Goal: Task Accomplishment & Management: Manage account settings

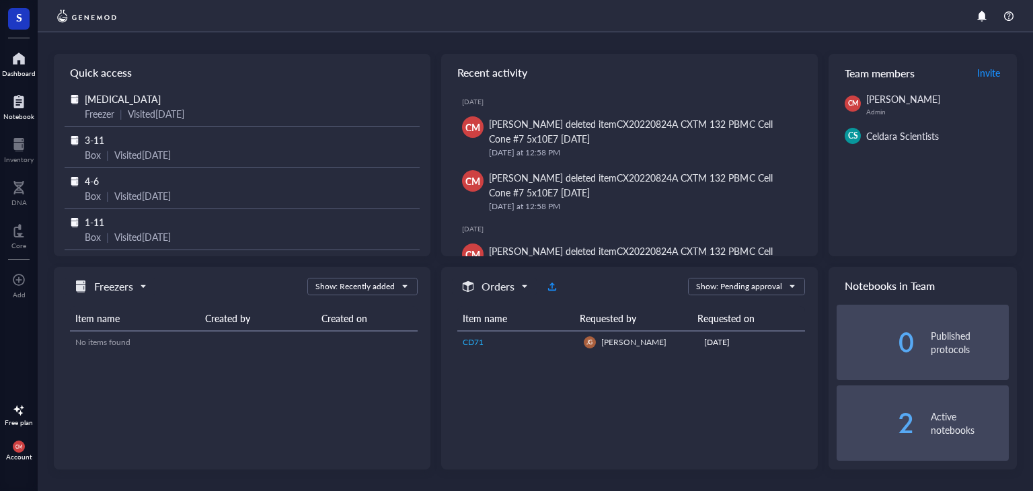
click at [28, 109] on div at bounding box center [18, 102] width 31 height 22
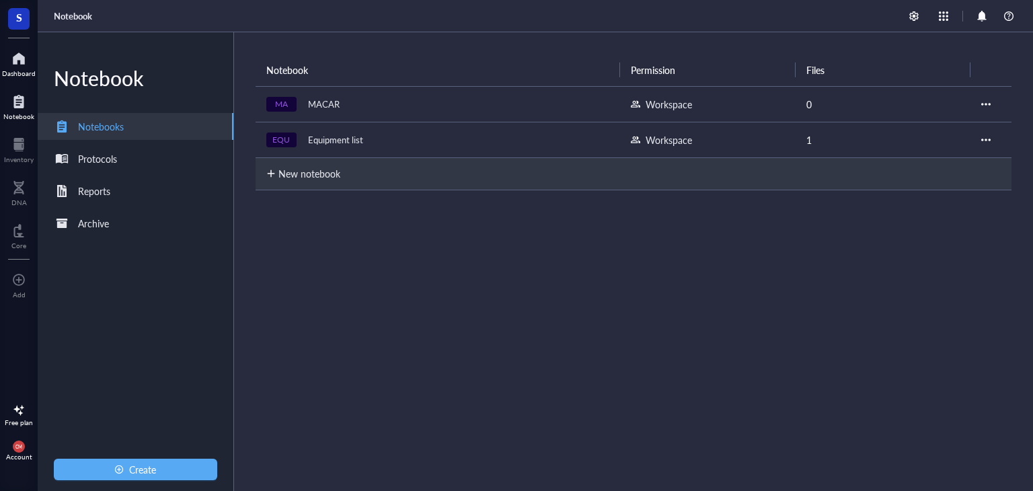
click at [24, 75] on div "Dashboard" at bounding box center [19, 73] width 34 height 8
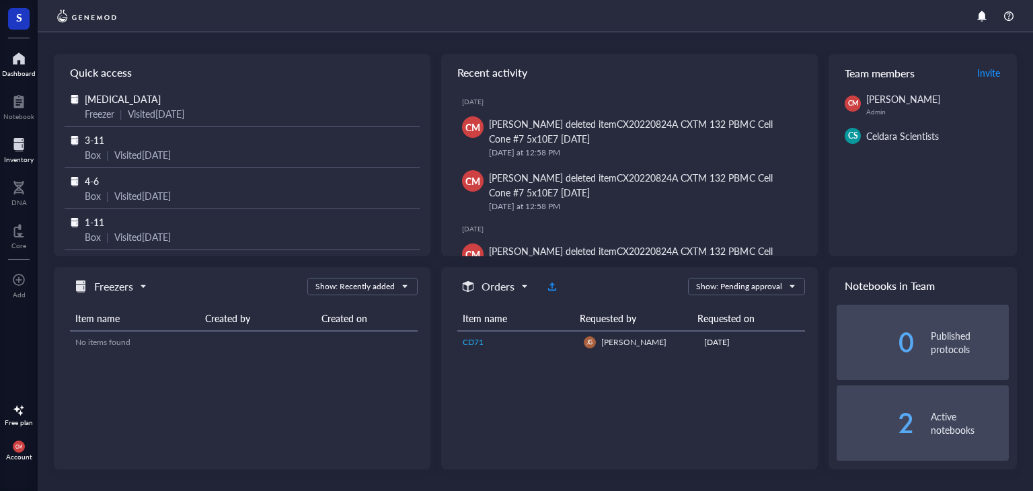
click at [28, 152] on div at bounding box center [19, 145] width 30 height 22
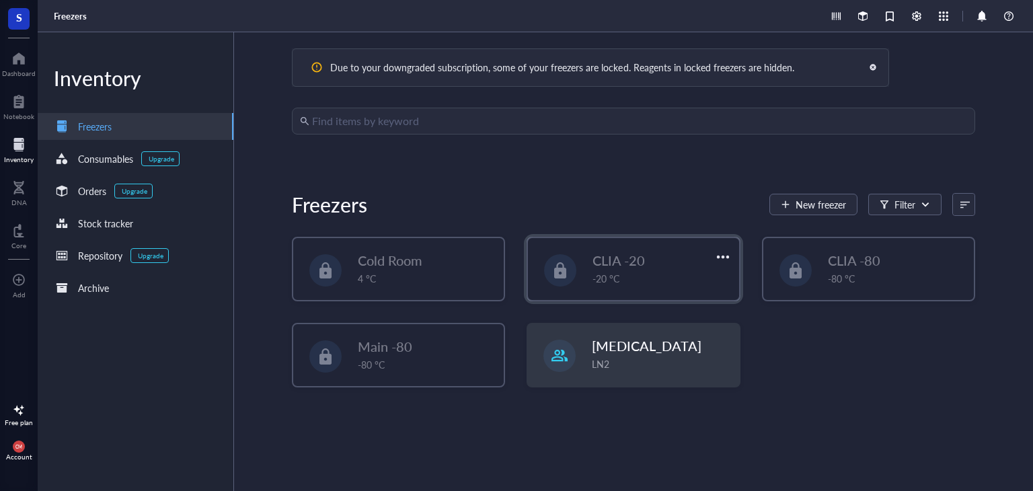
click at [624, 259] on span "CLIA -20" at bounding box center [618, 260] width 52 height 19
click at [830, 270] on div "CLIA -80 -80 °C" at bounding box center [897, 268] width 138 height 35
click at [695, 177] on div "Due to your downgraded subscription, some of your freezers are locked. Reagents…" at bounding box center [633, 262] width 683 height 308
drag, startPoint x: 390, startPoint y: 324, endPoint x: 403, endPoint y: 350, distance: 28.6
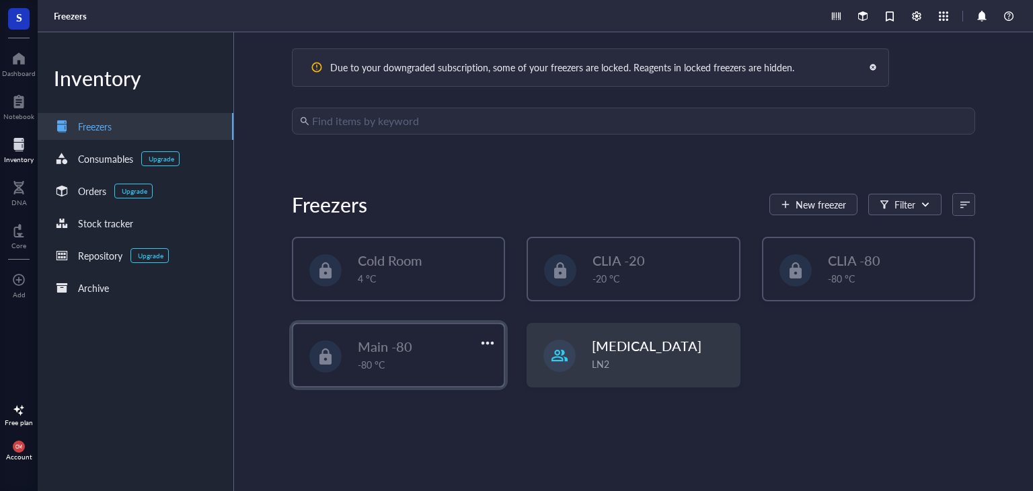
click at [391, 329] on div "Main -80 -80 °C" at bounding box center [398, 355] width 210 height 62
click at [483, 346] on div at bounding box center [488, 343] width 20 height 20
click at [428, 348] on div "Main -80" at bounding box center [417, 346] width 119 height 19
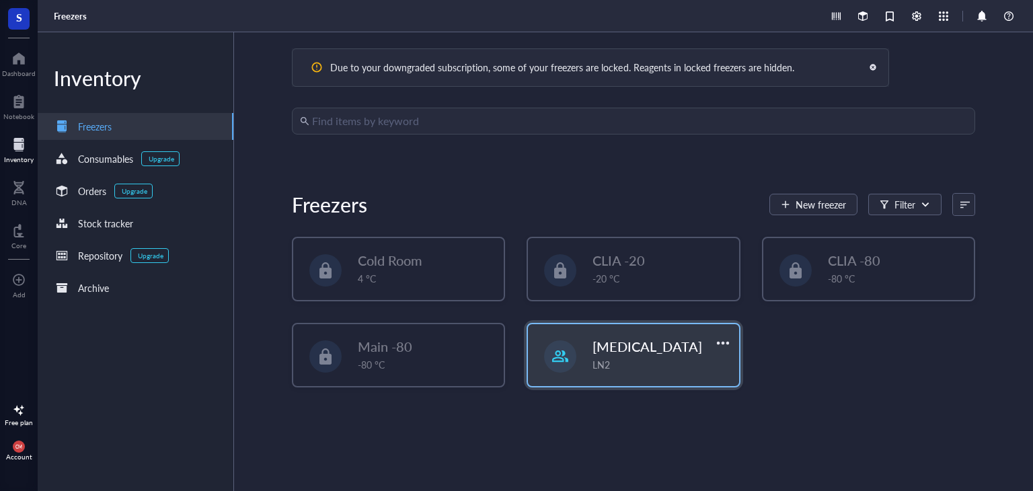
click at [681, 355] on span "[MEDICAL_DATA]" at bounding box center [647, 346] width 110 height 19
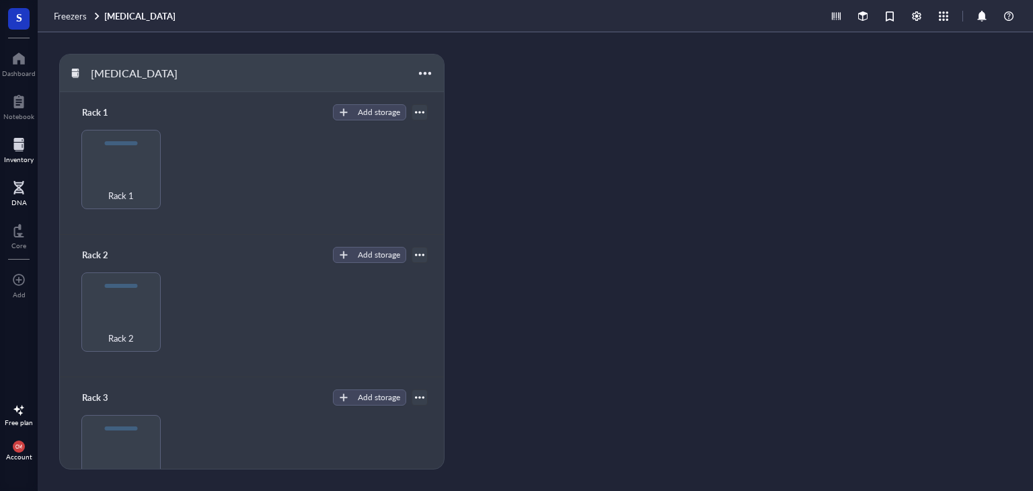
click at [15, 183] on div at bounding box center [18, 188] width 15 height 22
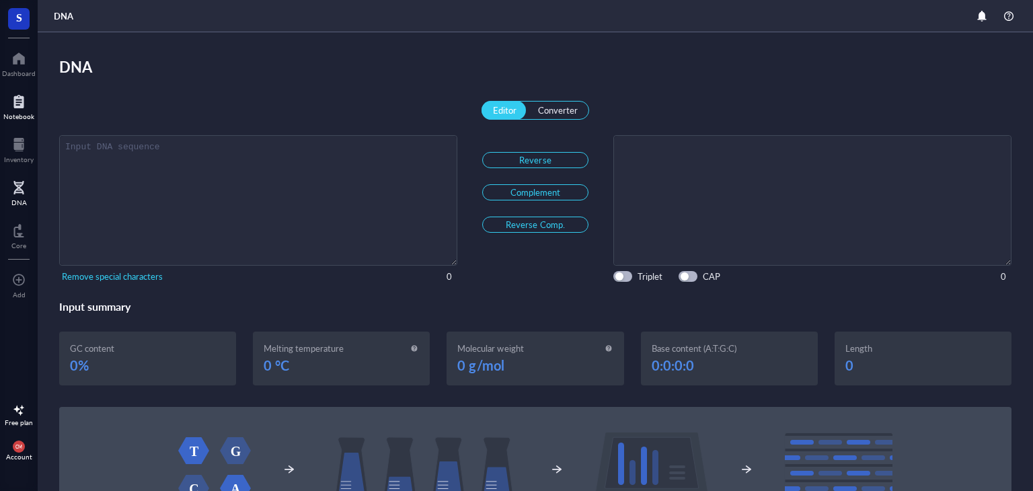
click at [19, 100] on div at bounding box center [18, 102] width 31 height 22
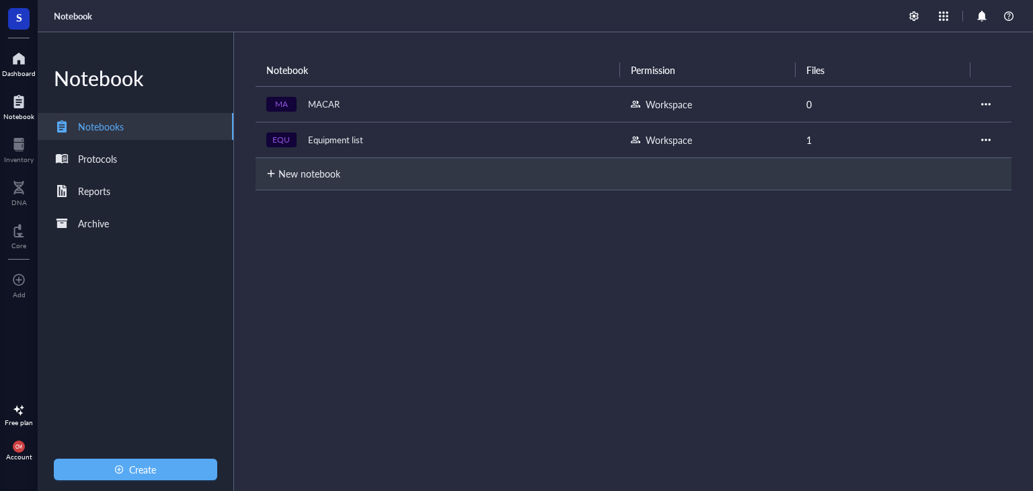
click at [16, 71] on div "Dashboard" at bounding box center [19, 73] width 34 height 8
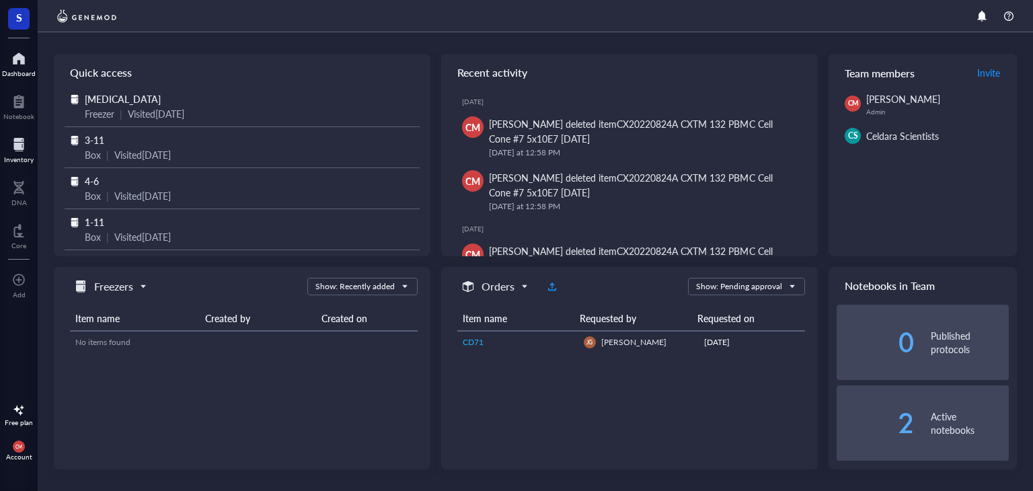
click at [11, 151] on div at bounding box center [19, 145] width 30 height 22
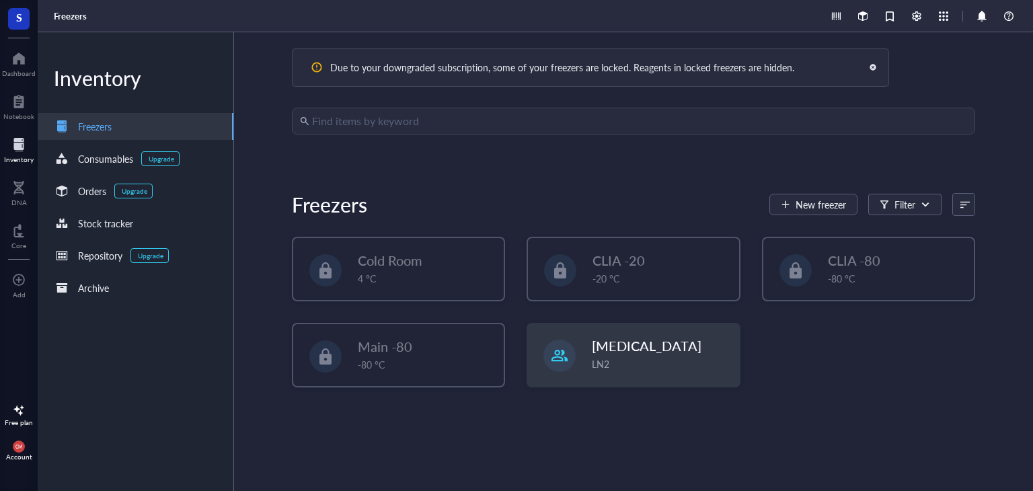
click at [642, 100] on div "Due to your downgraded subscription, some of your freezers are locked. Reagents…" at bounding box center [633, 261] width 799 height 459
click at [629, 114] on input "search" at bounding box center [639, 121] width 655 height 26
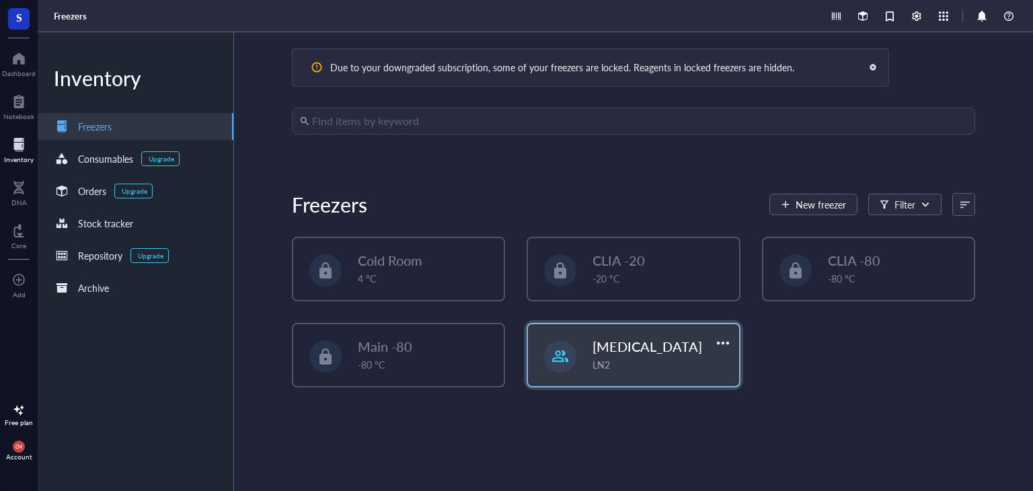
click at [608, 366] on div "LN2" at bounding box center [661, 364] width 138 height 15
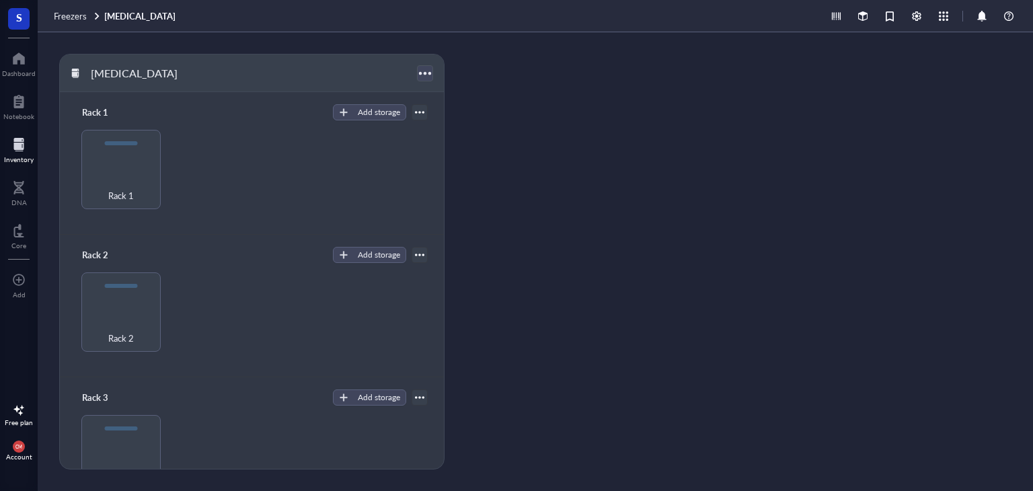
click at [421, 67] on div at bounding box center [425, 73] width 20 height 20
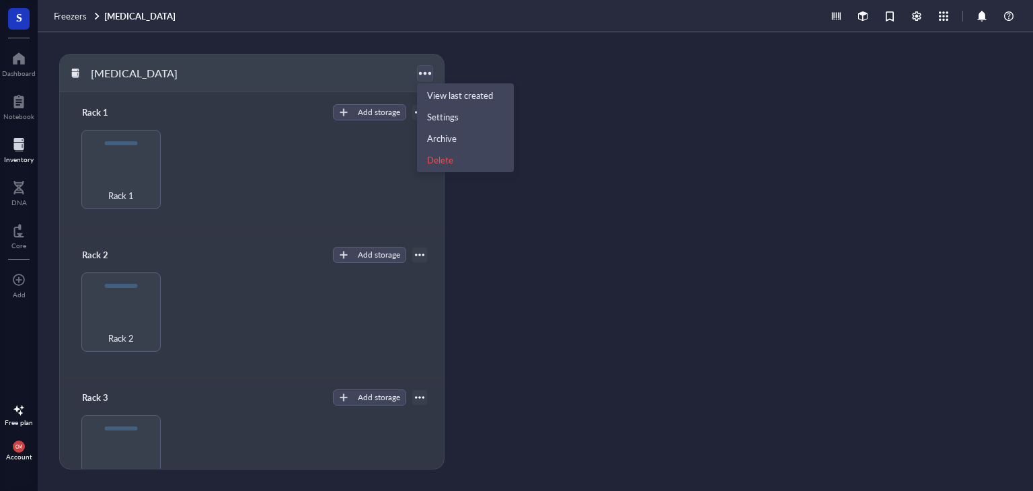
click at [421, 67] on div at bounding box center [425, 73] width 20 height 20
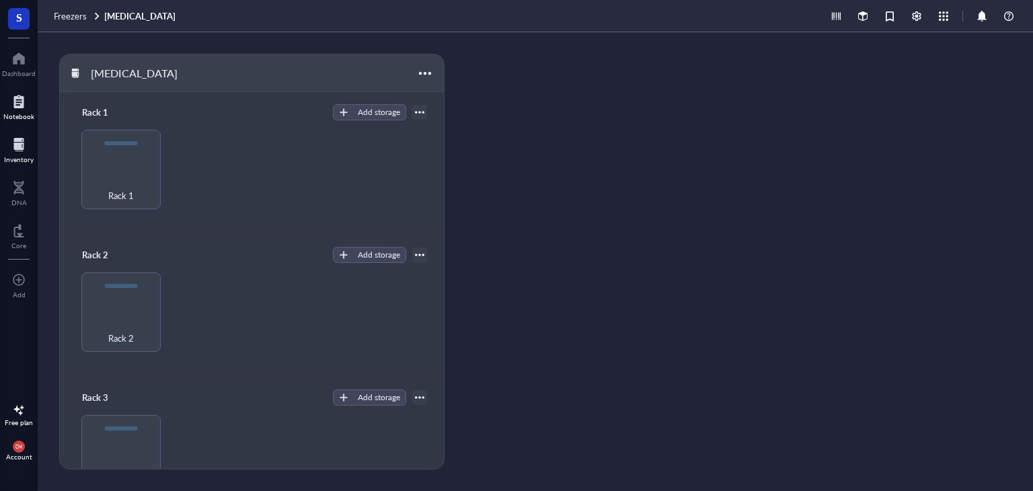
click at [26, 106] on div at bounding box center [18, 102] width 31 height 22
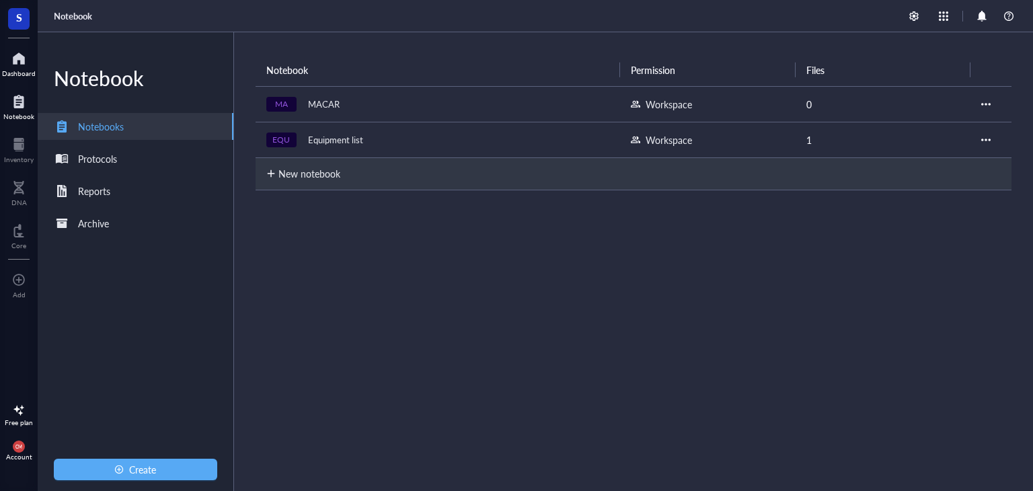
click at [8, 63] on div at bounding box center [19, 59] width 34 height 22
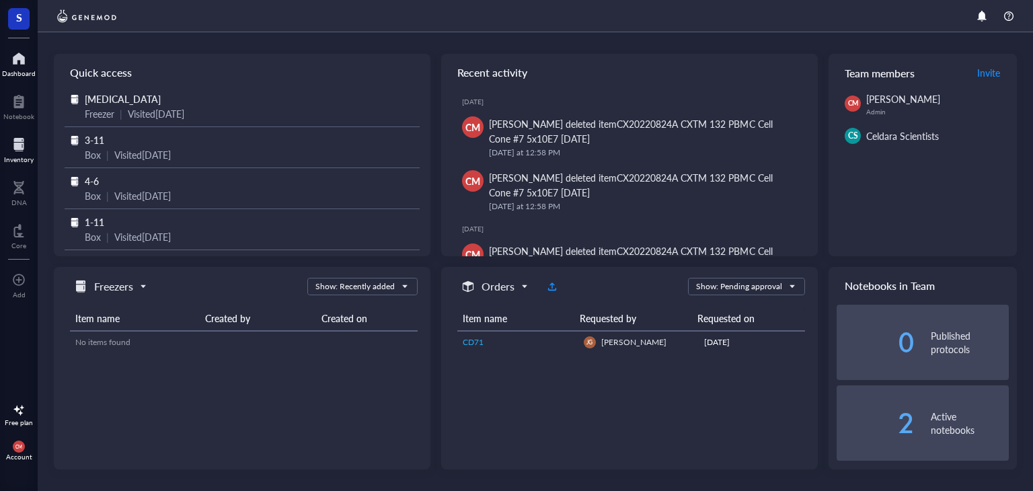
click at [22, 161] on div "Inventory" at bounding box center [19, 159] width 30 height 8
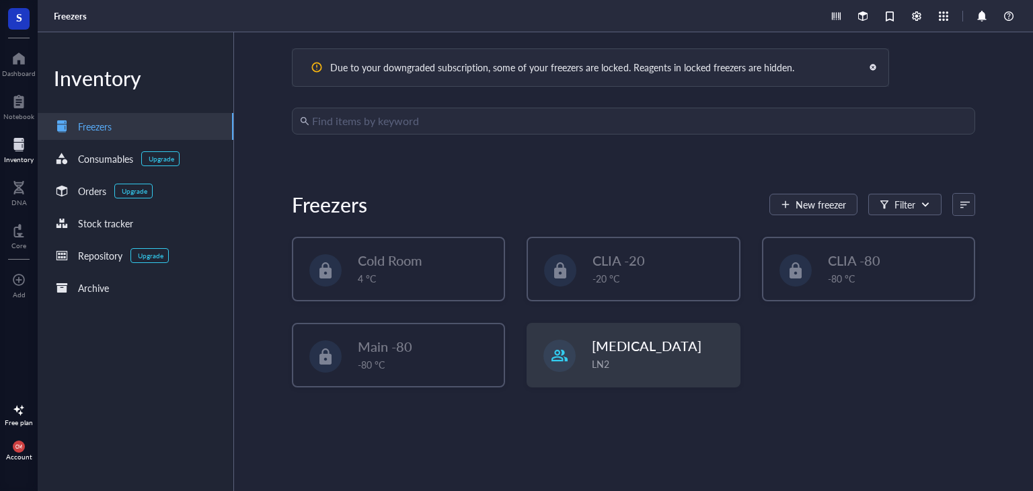
click at [339, 122] on input "search" at bounding box center [639, 121] width 655 height 26
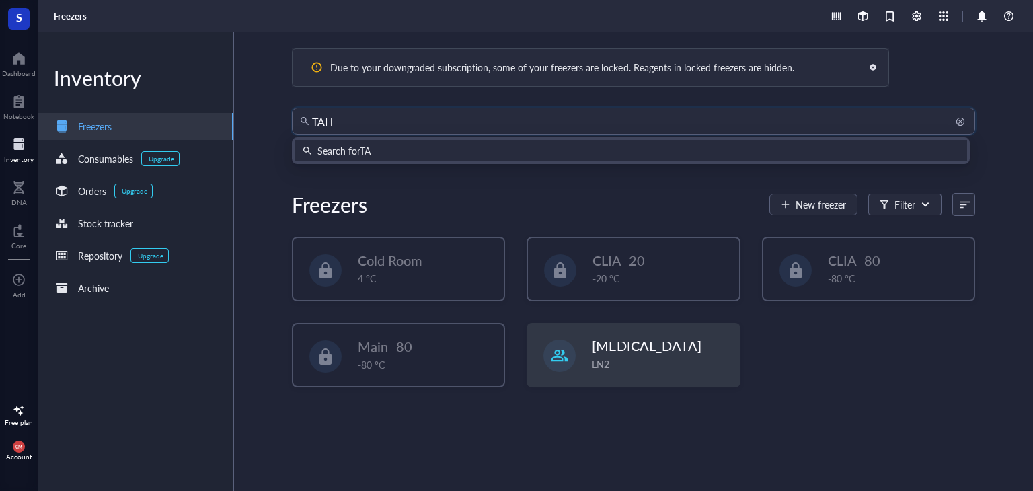
type input "TAHA"
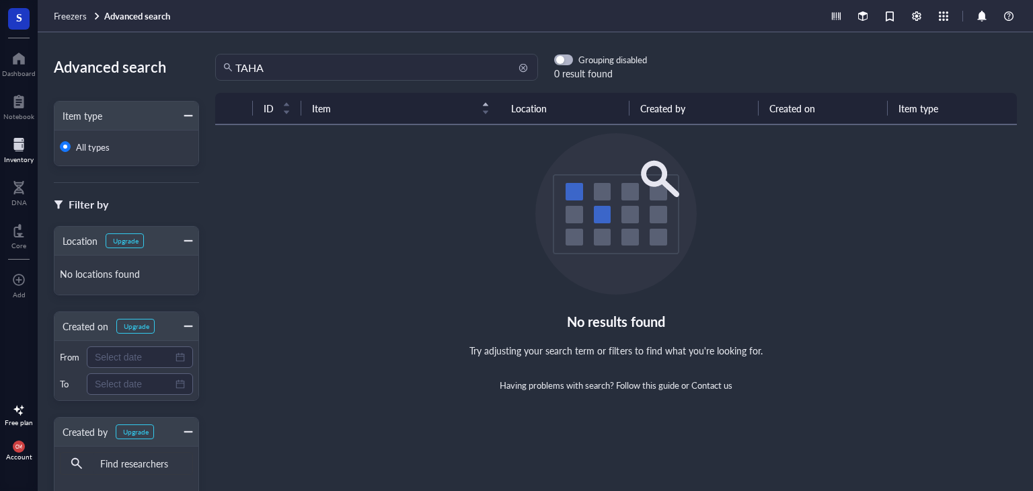
click at [274, 65] on input "TAHA" at bounding box center [382, 67] width 295 height 26
click at [19, 64] on div at bounding box center [19, 59] width 34 height 22
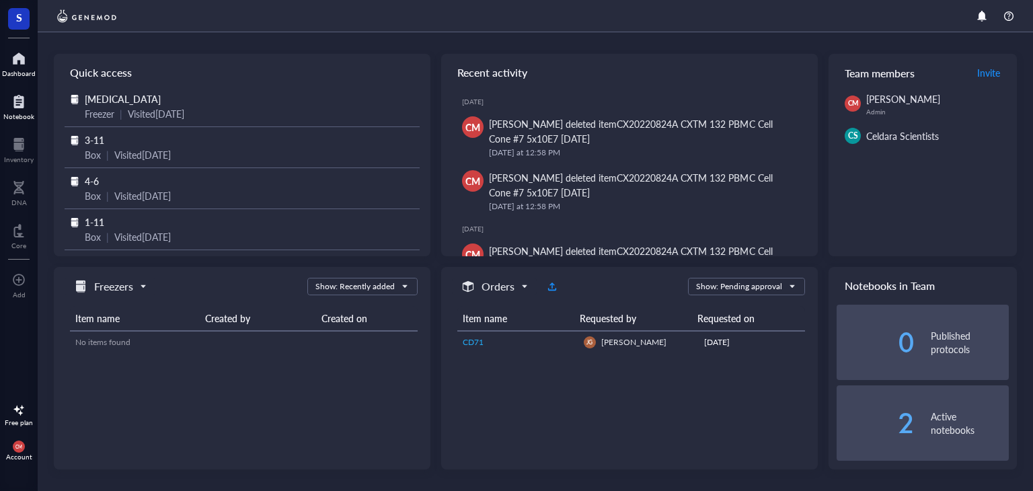
click at [30, 114] on div "Notebook" at bounding box center [18, 116] width 31 height 8
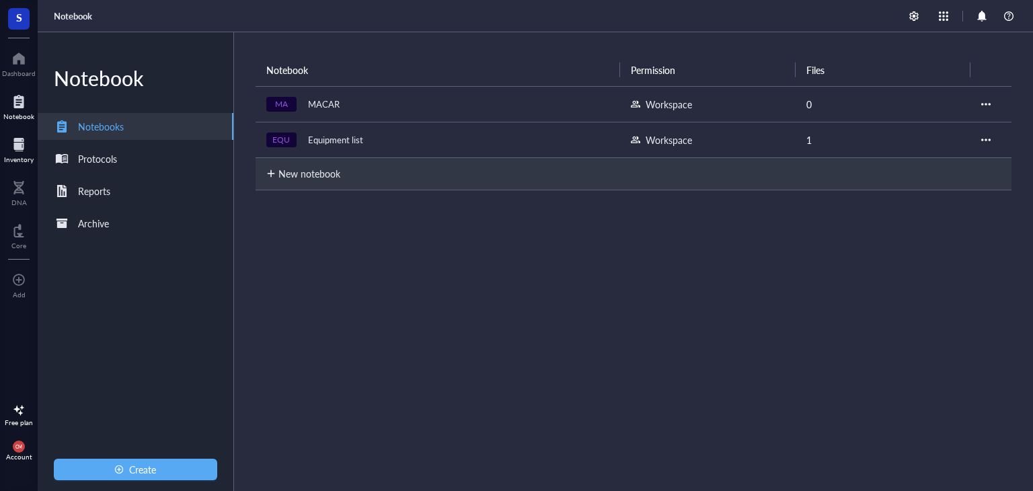
click at [21, 148] on div at bounding box center [19, 145] width 30 height 22
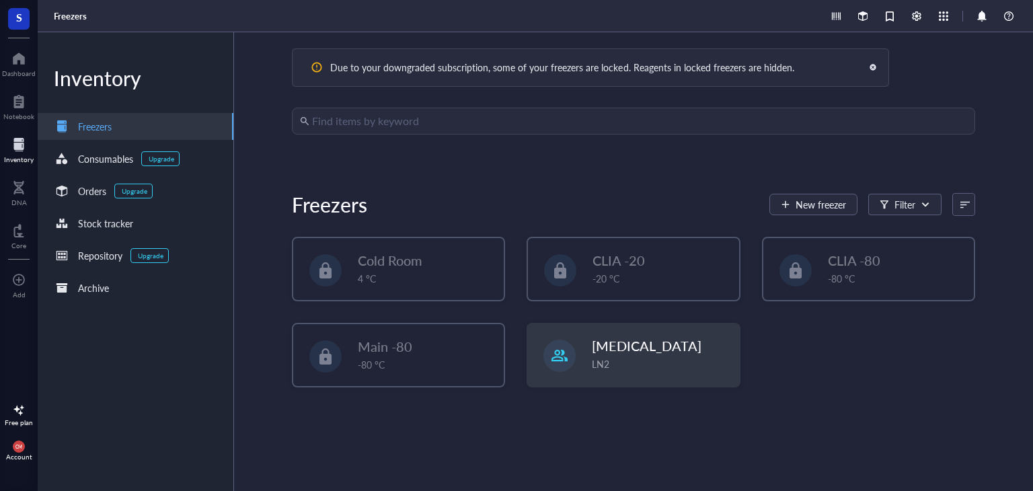
click at [694, 75] on div "Due to your downgraded subscription, some of your freezers are locked. Reagents…" at bounding box center [552, 67] width 486 height 16
click at [874, 71] on div at bounding box center [872, 67] width 9 height 9
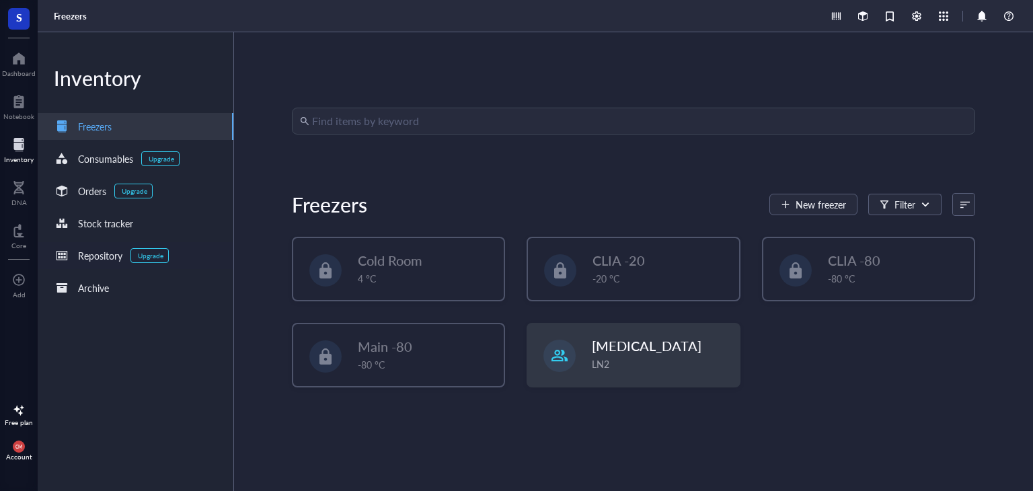
click at [73, 260] on div "Repository Upgrade" at bounding box center [111, 255] width 115 height 16
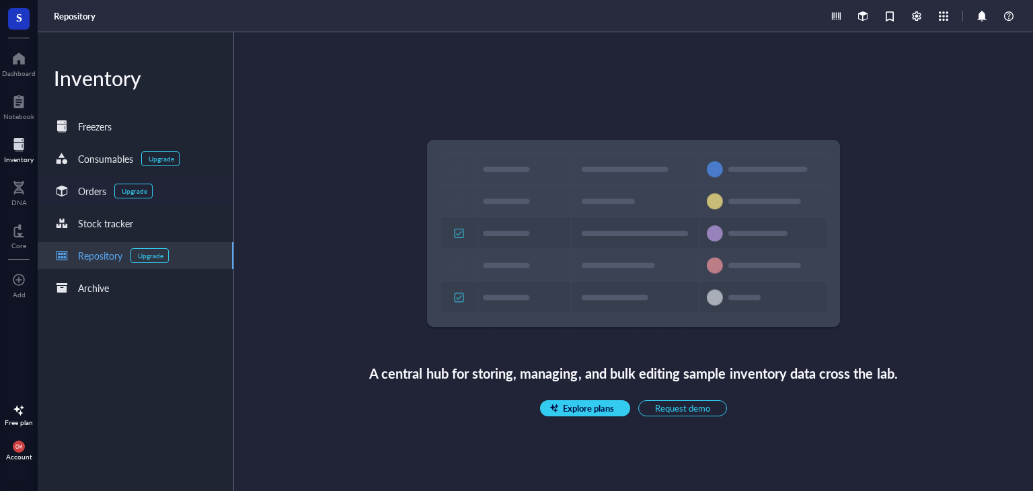
click at [59, 188] on div at bounding box center [62, 191] width 22 height 22
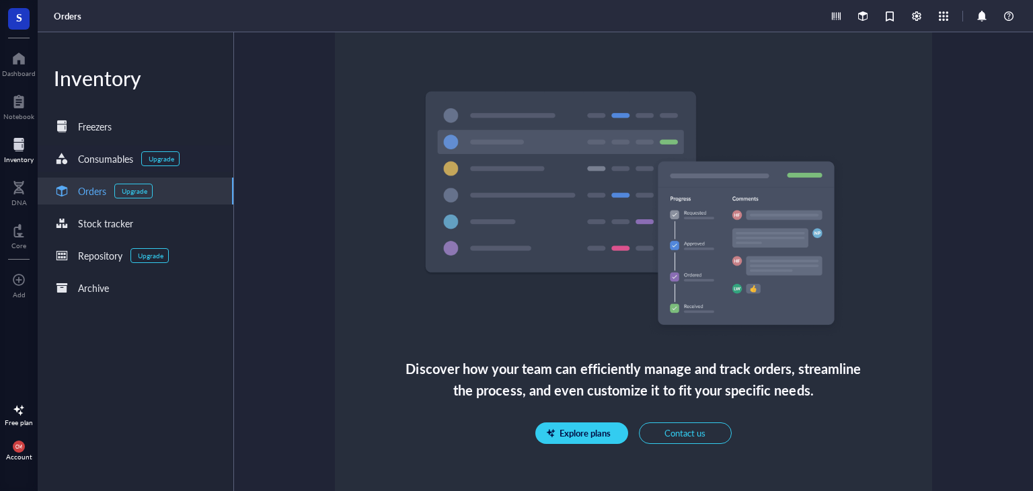
click at [67, 165] on div at bounding box center [62, 159] width 22 height 22
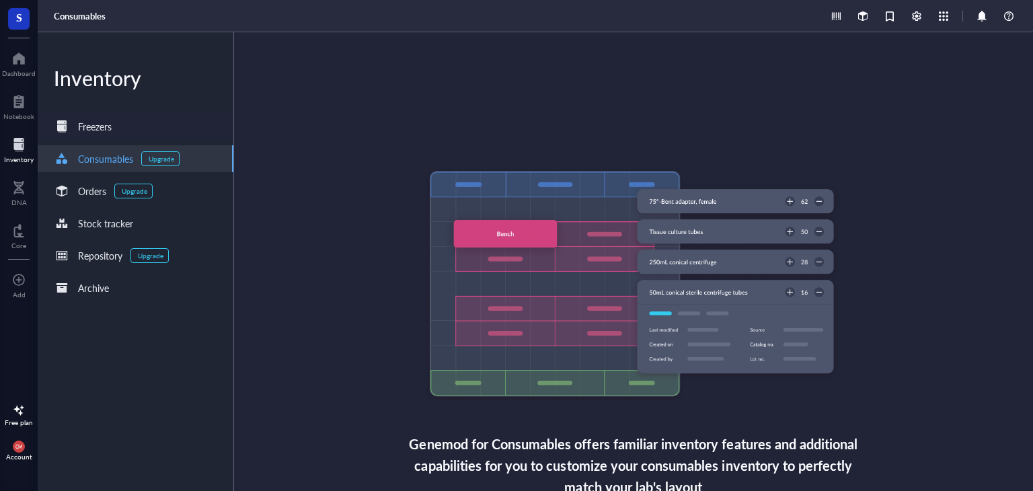
click at [69, 136] on div at bounding box center [62, 127] width 22 height 22
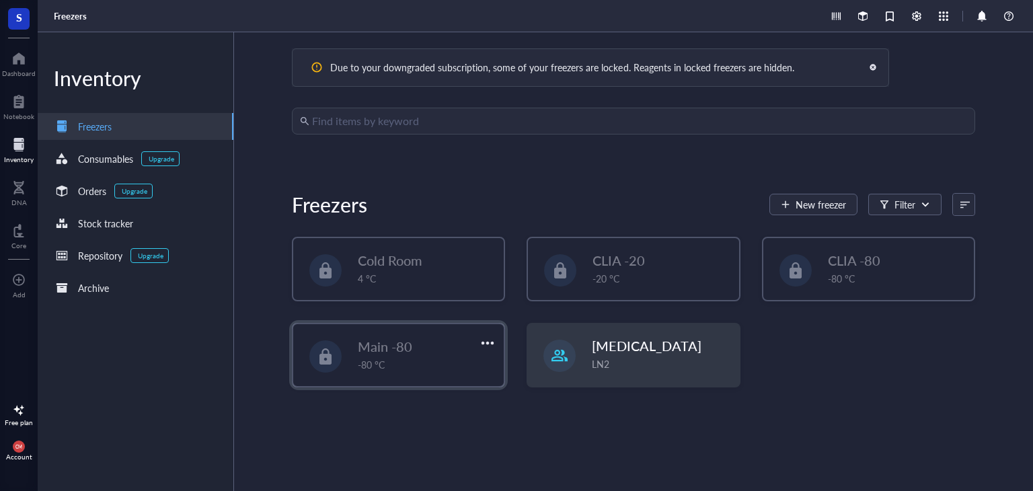
click at [387, 348] on span "Main -80" at bounding box center [385, 346] width 54 height 19
click at [409, 284] on div "Cold Room 4 °C" at bounding box center [398, 269] width 210 height 62
click at [689, 258] on div "CLIA -20" at bounding box center [651, 260] width 119 height 19
click at [876, 300] on div "CLIA -80 -80 °C" at bounding box center [868, 269] width 213 height 65
click at [814, 265] on div "CLIA -80 -80 °C" at bounding box center [868, 269] width 210 height 62
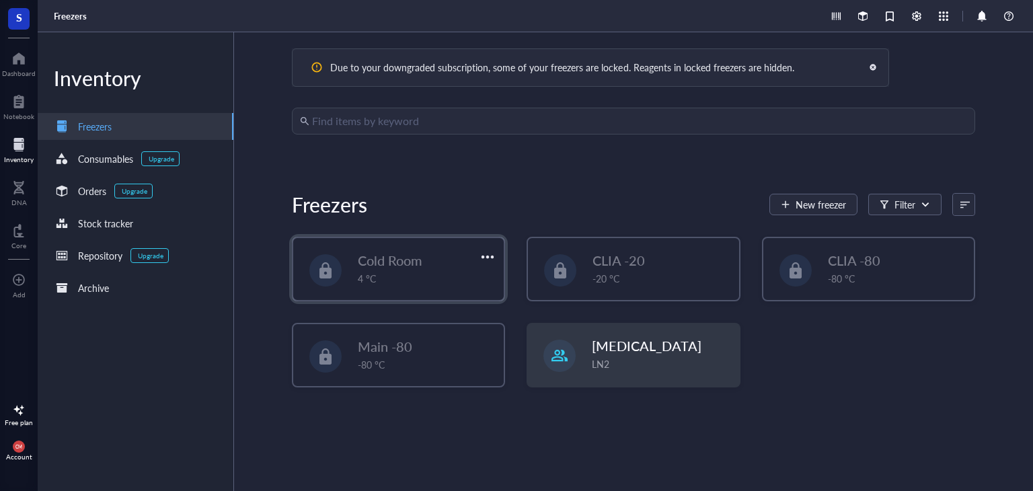
drag, startPoint x: 488, startPoint y: 264, endPoint x: 388, endPoint y: 288, distance: 102.6
click at [412, 280] on div "Cold Room 4 °C" at bounding box center [398, 269] width 213 height 65
drag, startPoint x: 388, startPoint y: 288, endPoint x: 417, endPoint y: 375, distance: 90.8
click at [390, 290] on div "Cold Room 4 °C" at bounding box center [398, 269] width 210 height 62
drag, startPoint x: 422, startPoint y: 391, endPoint x: 434, endPoint y: 387, distance: 12.8
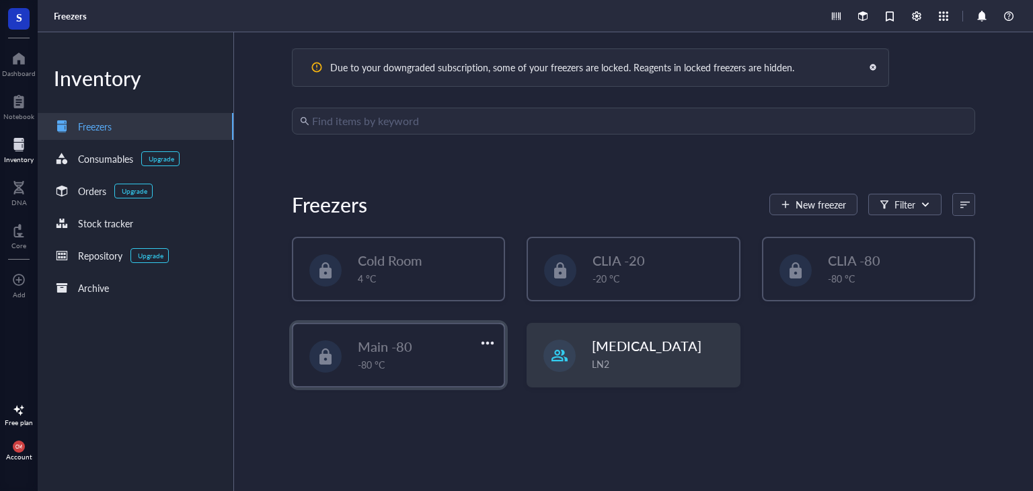
click at [430, 389] on div "Cold Room 4 °C CLIA -20 -20 °C CLIA -80 -80 °C Main -80 -80 °C [MEDICAL_DATA] L…" at bounding box center [633, 323] width 683 height 172
click at [8, 282] on div "Add" at bounding box center [19, 284] width 38 height 38
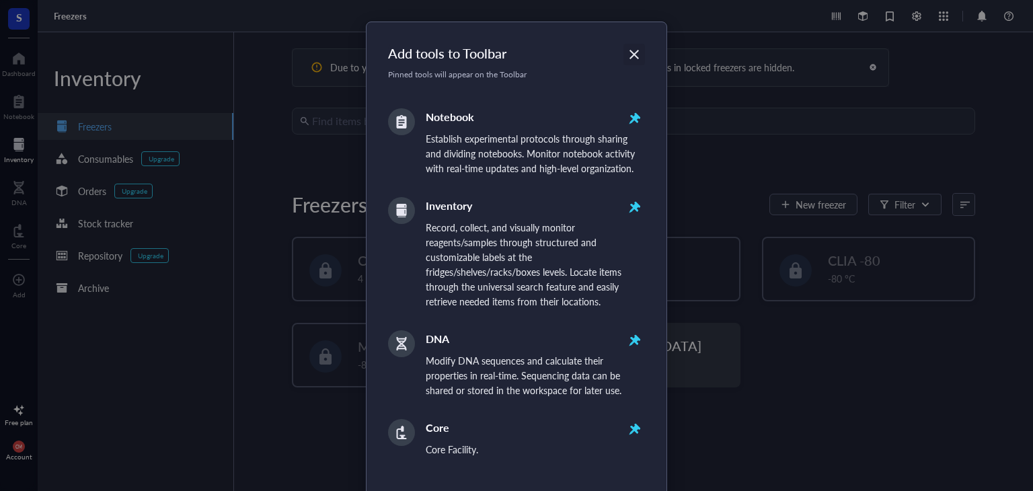
click at [624, 44] on div "Close" at bounding box center [634, 55] width 22 height 22
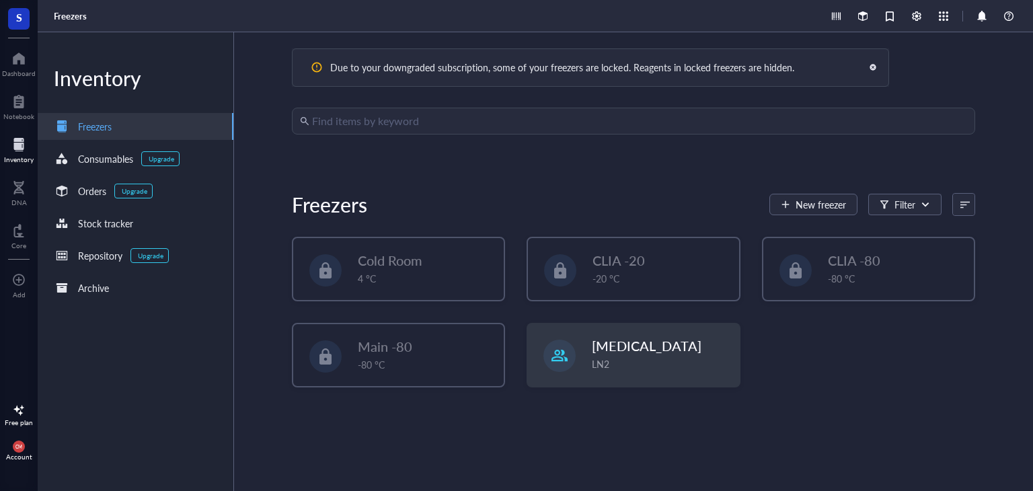
click at [21, 412] on div at bounding box center [19, 410] width 22 height 22
click at [118, 420] on span "See plans" at bounding box center [116, 420] width 36 height 12
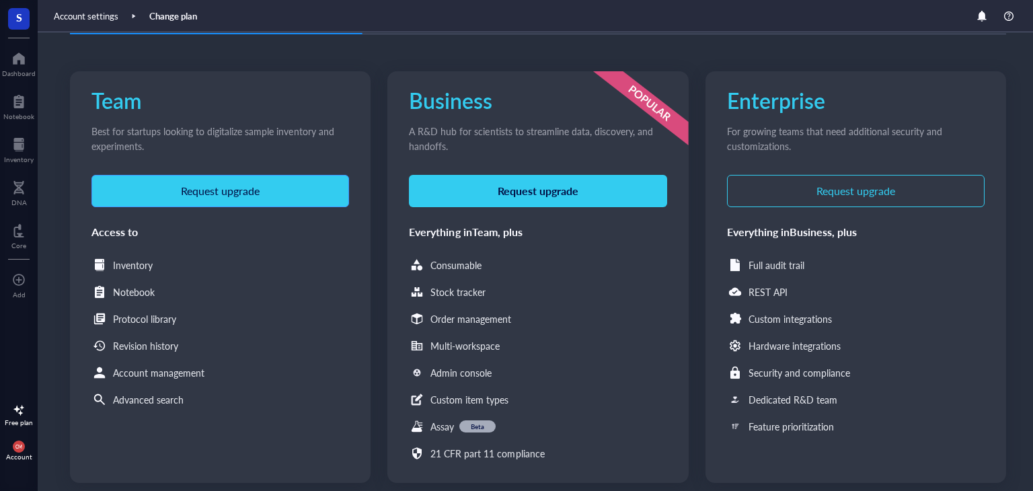
scroll to position [134, 0]
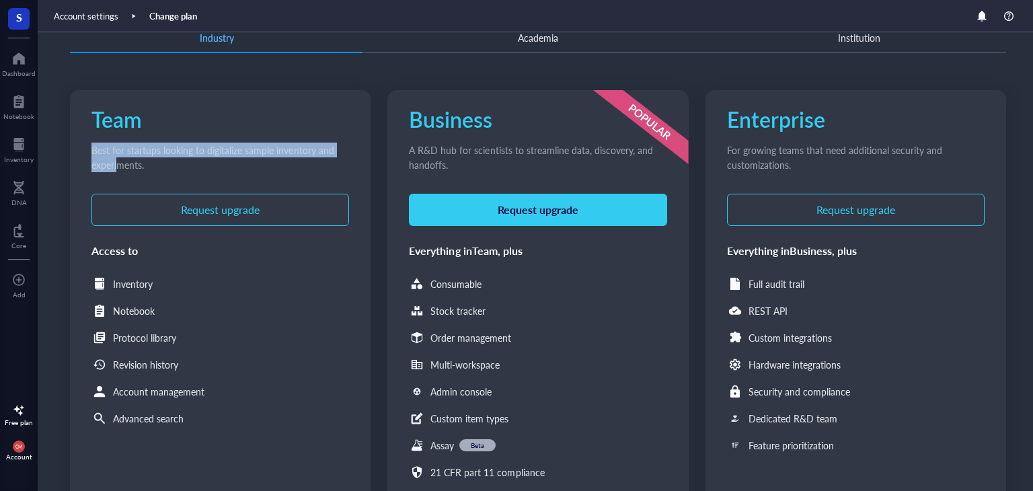
drag, startPoint x: 73, startPoint y: 138, endPoint x: 138, endPoint y: 170, distance: 72.2
click at [131, 170] on div "Team Best for startups looking to digitalize sample inventory and experiments. …" at bounding box center [220, 296] width 301 height 412
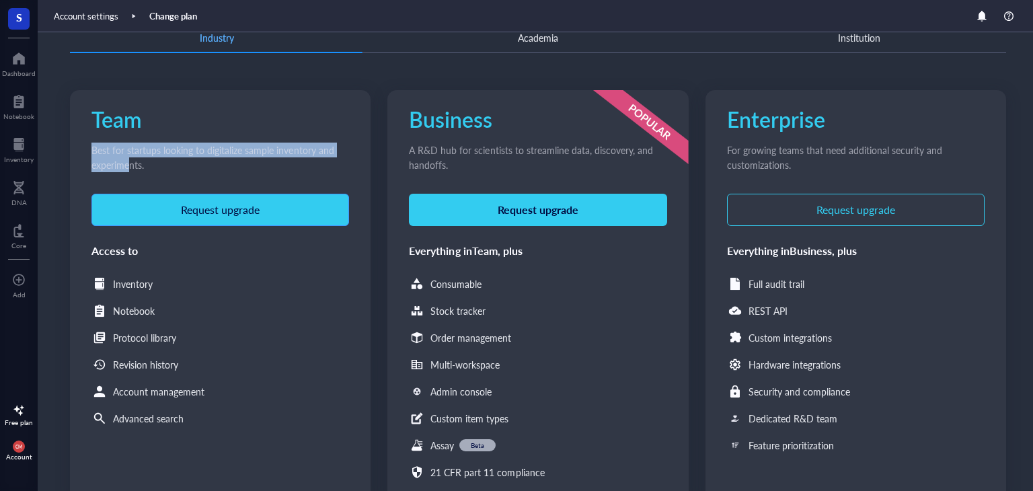
click at [223, 210] on span "Request upgrade" at bounding box center [220, 210] width 79 height 12
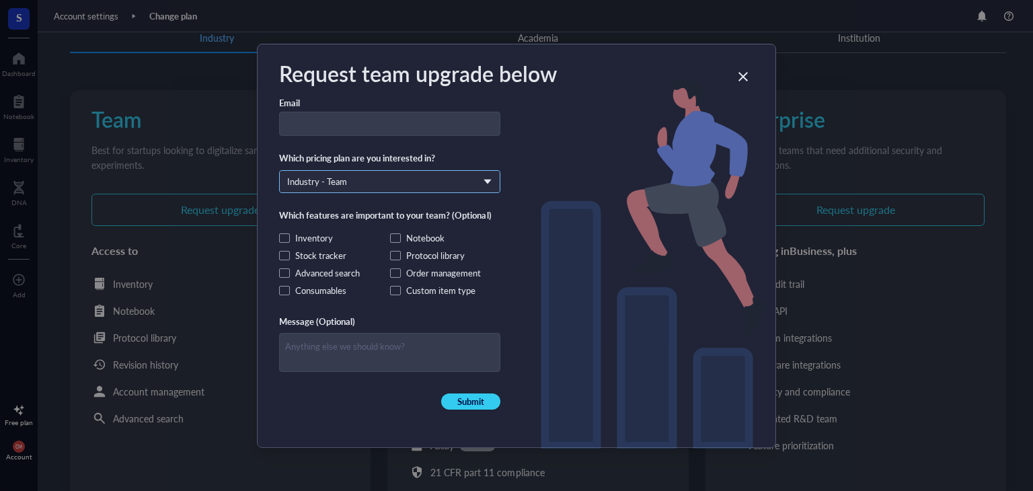
click at [424, 171] on input "search" at bounding box center [383, 181] width 193 height 20
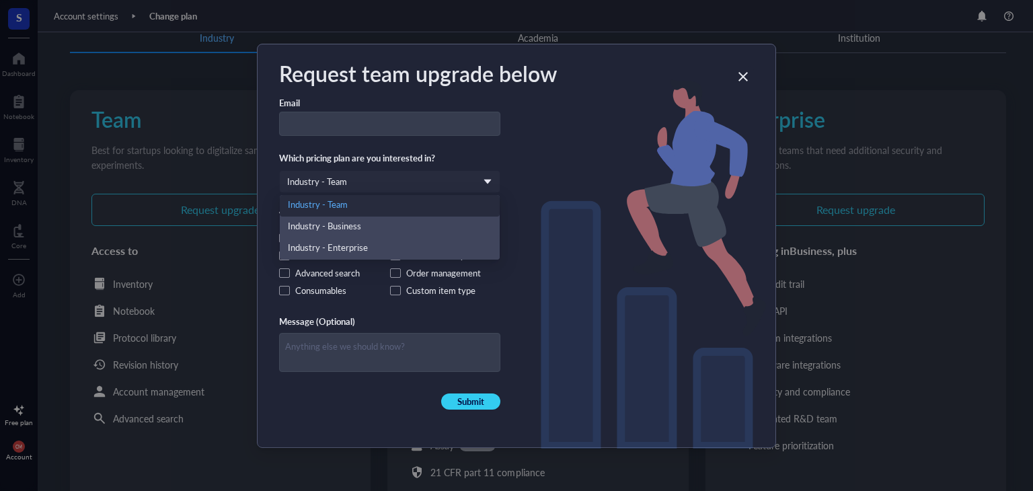
click at [796, 196] on div "Request team upgrade below Email Which pricing plan are you interested in? Indu…" at bounding box center [516, 245] width 1033 height 491
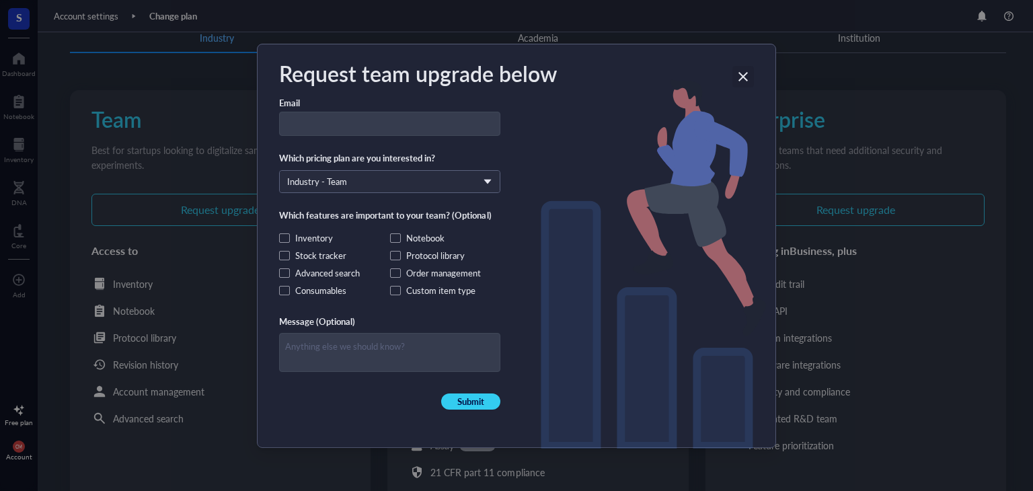
click at [748, 71] on icon "Close" at bounding box center [743, 76] width 13 height 13
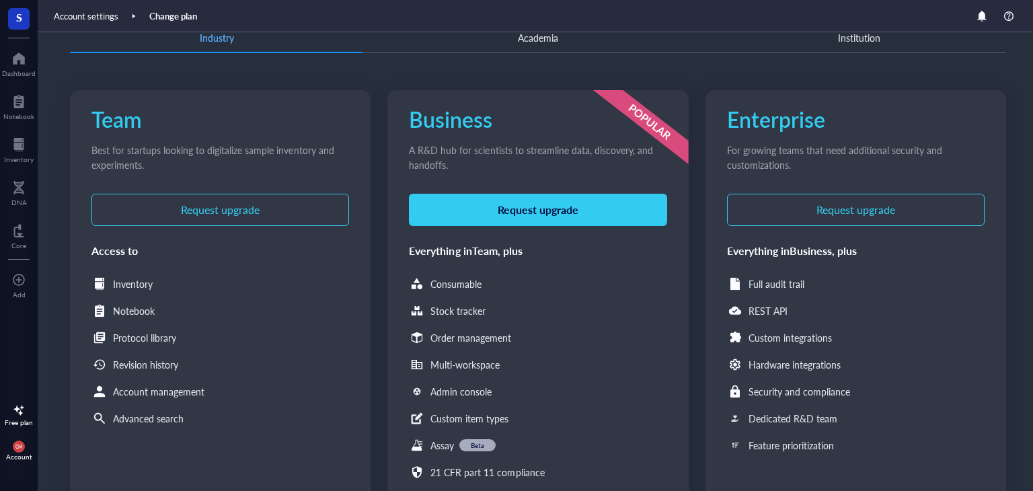
scroll to position [202, 0]
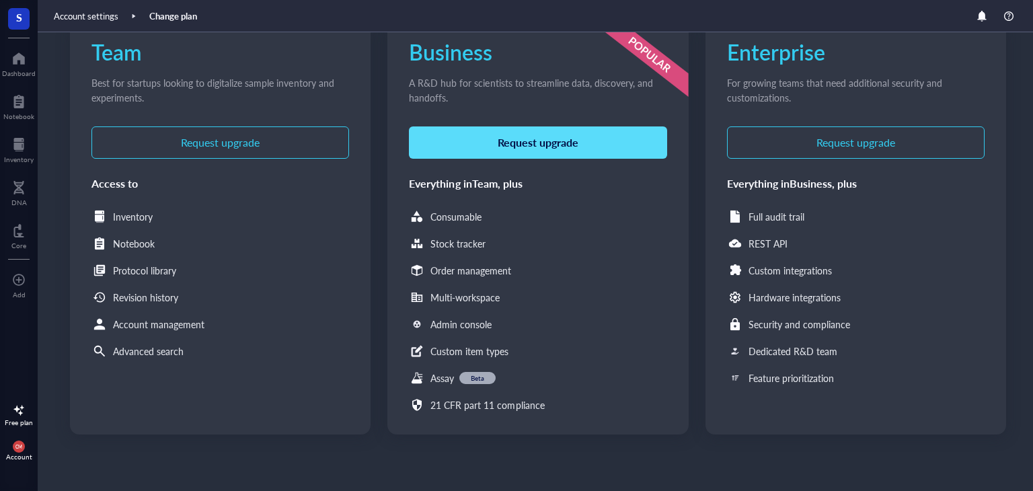
click at [543, 151] on button "Request upgrade" at bounding box center [538, 142] width 258 height 32
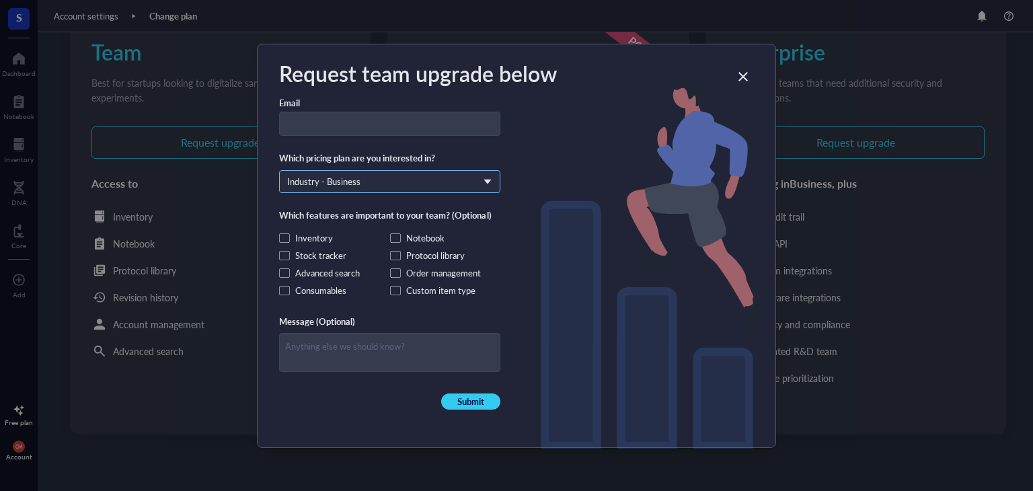
drag, startPoint x: 347, startPoint y: 170, endPoint x: 347, endPoint y: 178, distance: 8.1
click at [347, 175] on span "Industry - Business" at bounding box center [389, 181] width 205 height 20
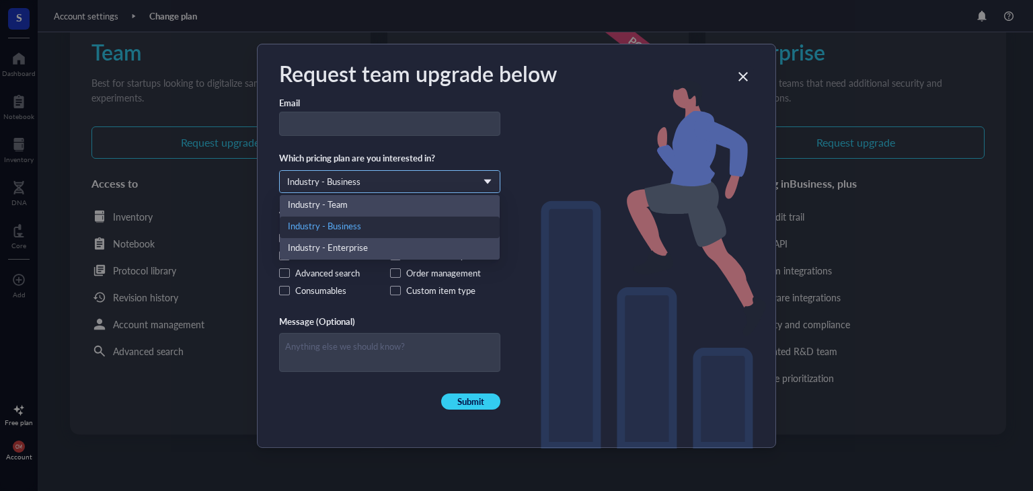
click at [348, 181] on span "Industry - Business" at bounding box center [388, 182] width 202 height 12
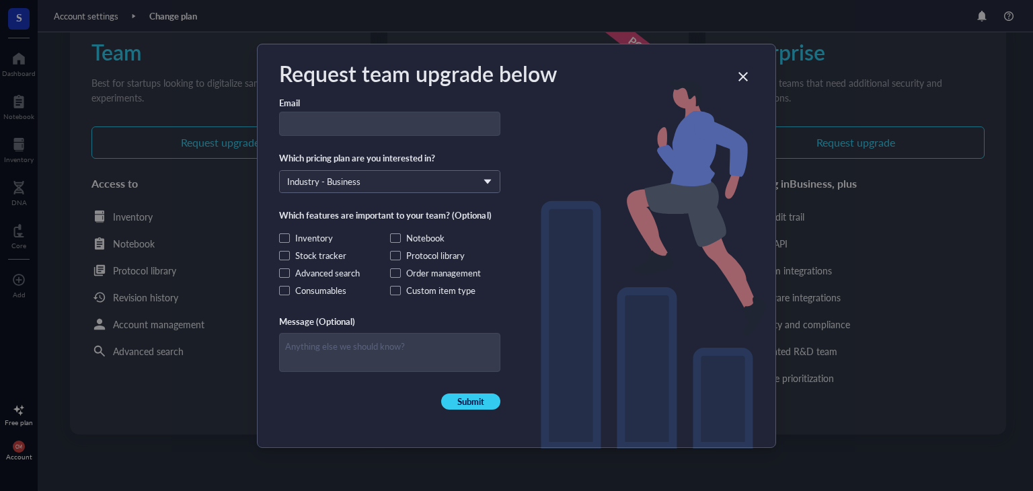
click at [286, 241] on span at bounding box center [284, 237] width 11 height 9
click at [0, 0] on input "Inventory" at bounding box center [0, 0] width 0 height 0
click at [285, 237] on span at bounding box center [284, 237] width 11 height 9
click at [0, 0] on input "Inventory" at bounding box center [0, 0] width 0 height 0
click at [315, 291] on div "Consumables" at bounding box center [320, 290] width 51 height 12
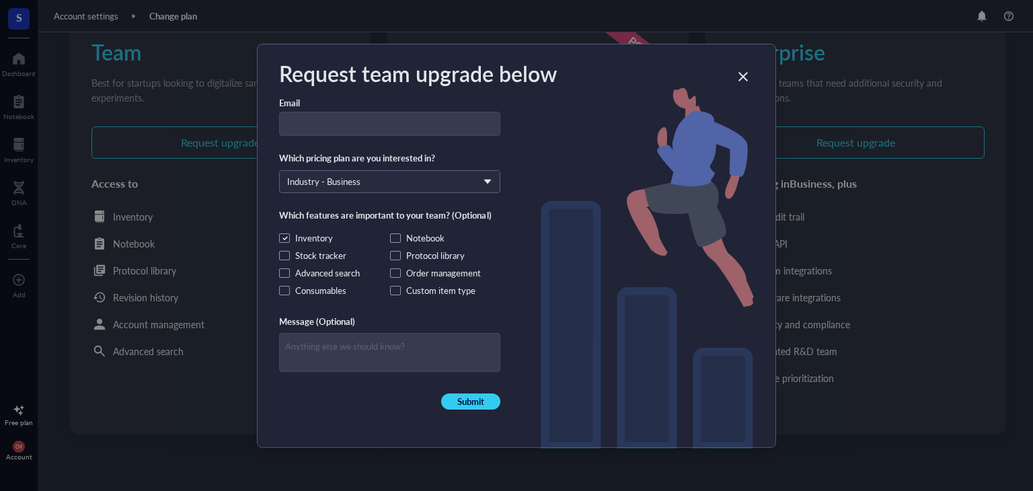
click at [0, 0] on input "Consumables" at bounding box center [0, 0] width 0 height 0
click at [734, 75] on div "Close" at bounding box center [743, 77] width 22 height 22
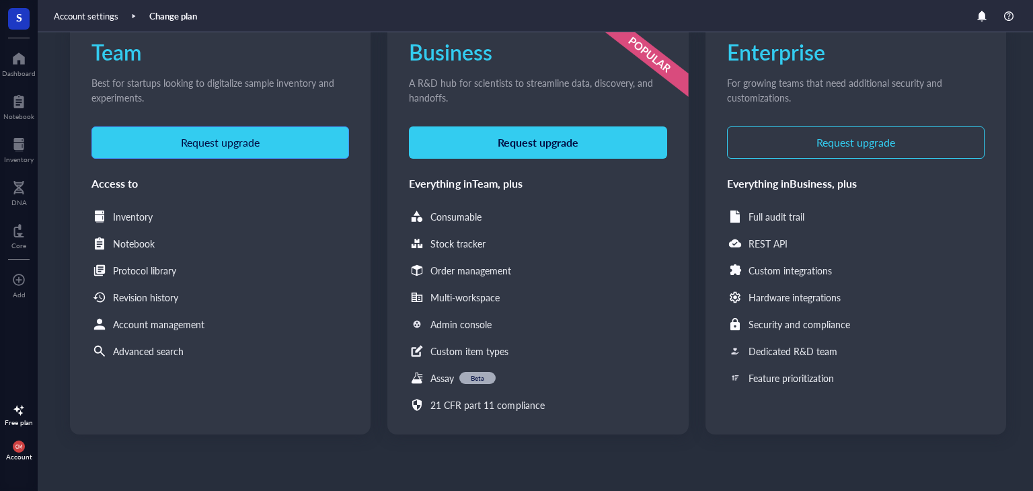
click at [247, 142] on span "Request upgrade" at bounding box center [220, 143] width 79 height 12
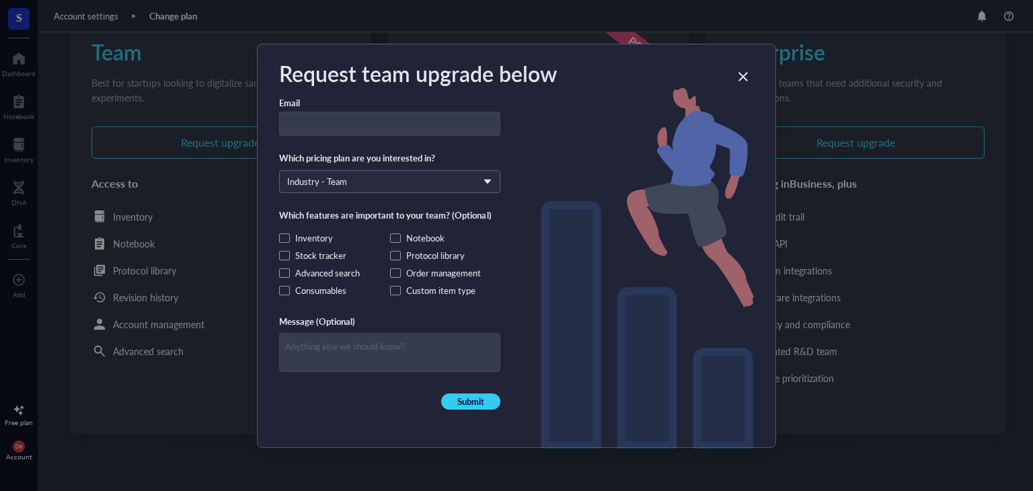
click at [188, 390] on div "Request team upgrade below Email Which pricing plan are you interested in? Indu…" at bounding box center [516, 245] width 1033 height 491
click at [30, 453] on div "Request team upgrade below Email Which pricing plan are you interested in? Indu…" at bounding box center [516, 245] width 1033 height 491
click at [19, 447] on div "Request team upgrade below Email Which pricing plan are you interested in? Indu…" at bounding box center [516, 245] width 1033 height 491
click at [738, 71] on div "Close" at bounding box center [743, 77] width 22 height 22
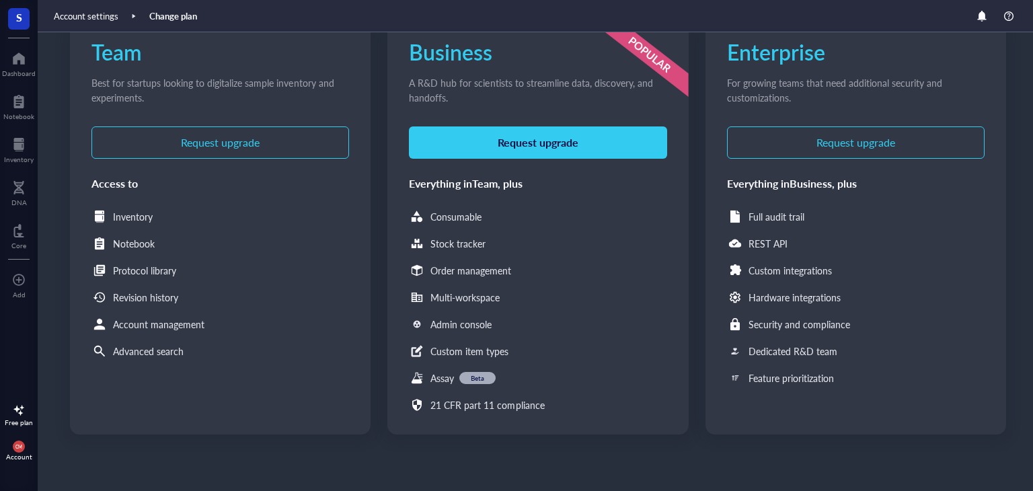
click at [740, 77] on div "Request team upgrade below Email Which pricing plan are you interested in? Indu…" at bounding box center [516, 245] width 1033 height 491
click at [17, 450] on span "CM" at bounding box center [19, 446] width 12 height 12
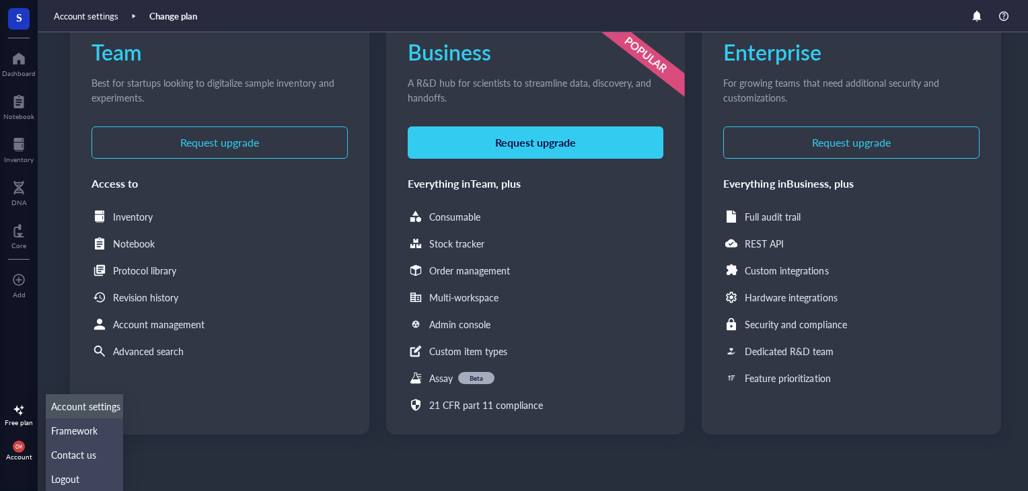
click at [80, 412] on link "Account settings" at bounding box center [84, 406] width 77 height 24
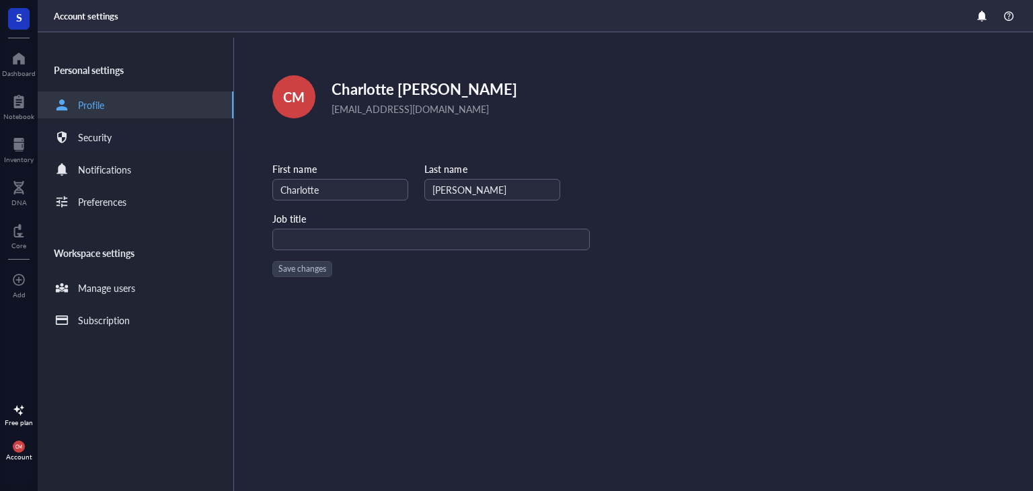
click at [100, 137] on div "Security" at bounding box center [95, 137] width 34 height 15
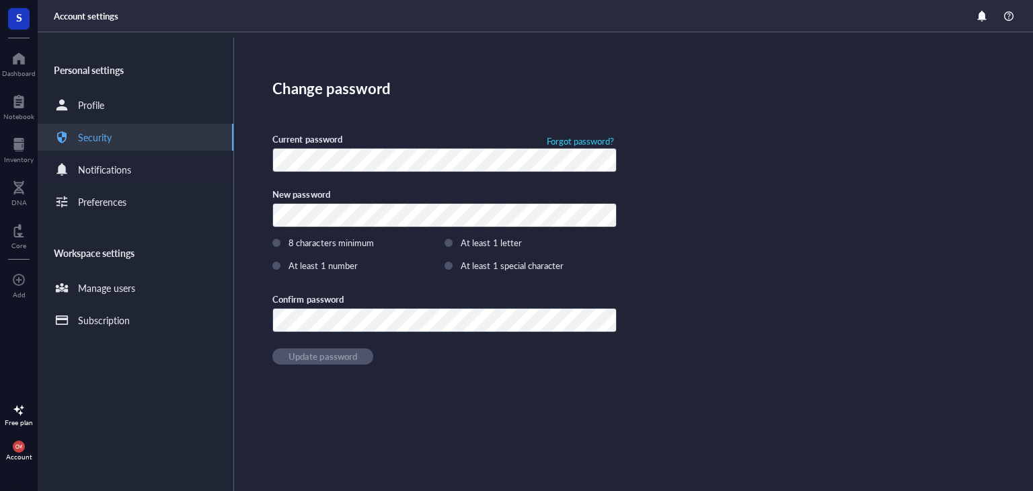
click at [99, 173] on div "Notifications" at bounding box center [104, 169] width 53 height 15
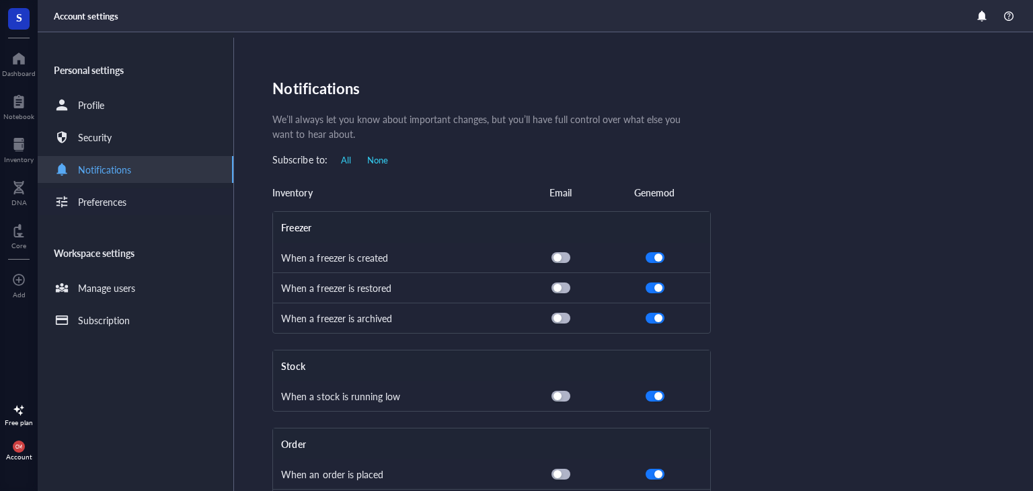
click at [94, 199] on div "Preferences" at bounding box center [102, 201] width 48 height 15
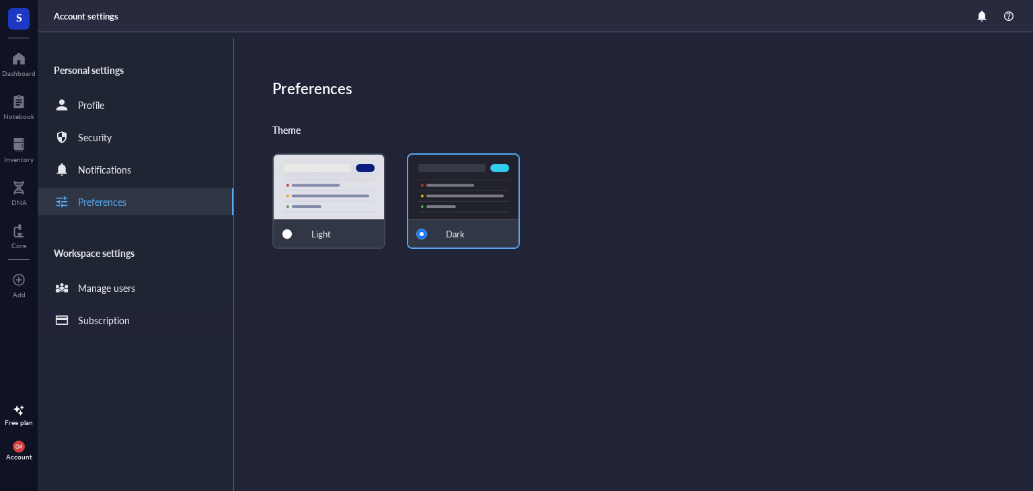
click at [99, 319] on div "Subscription" at bounding box center [104, 320] width 52 height 15
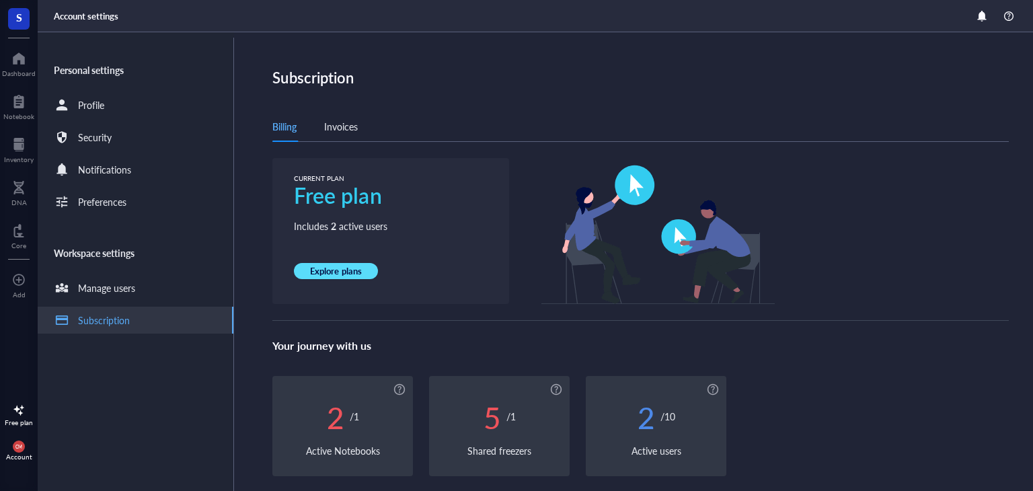
click at [325, 268] on span "Explore plans" at bounding box center [335, 271] width 51 height 12
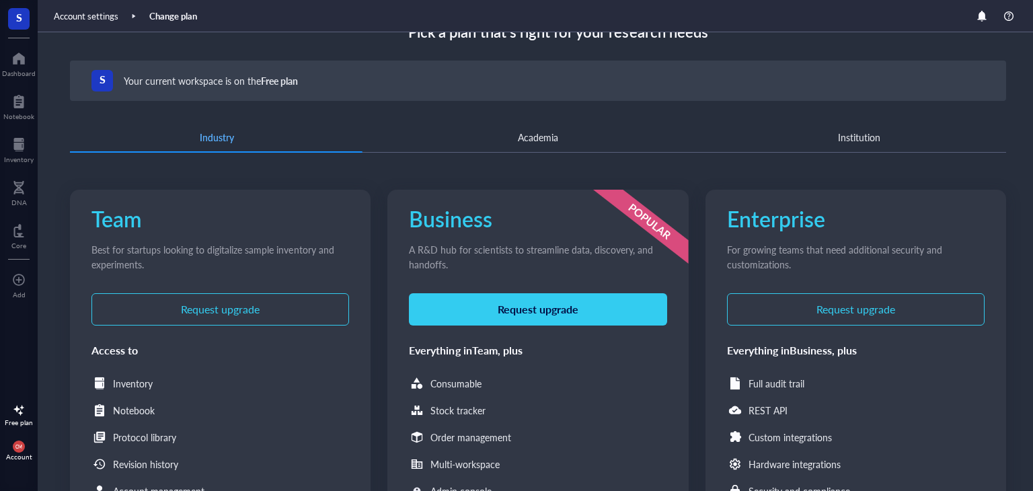
scroll to position [5, 0]
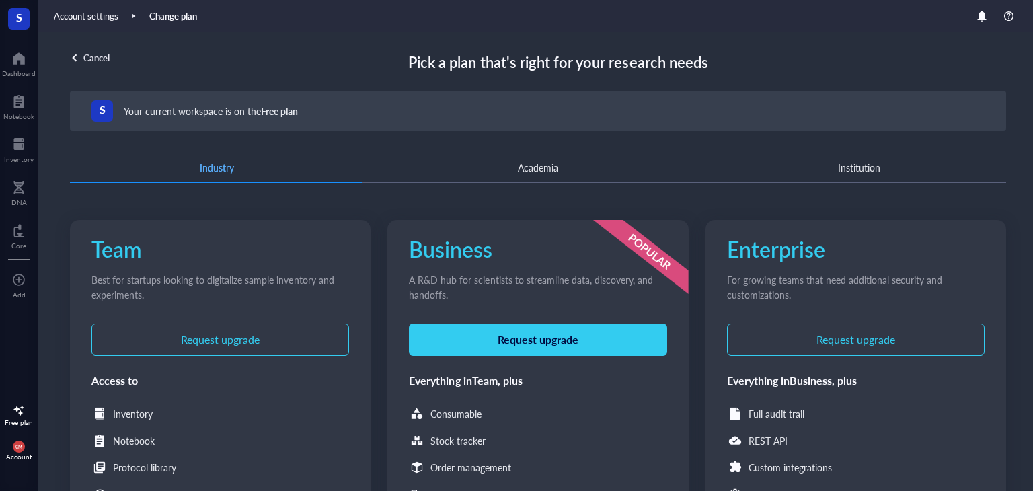
click at [488, 162] on div "Academia" at bounding box center [538, 167] width 294 height 12
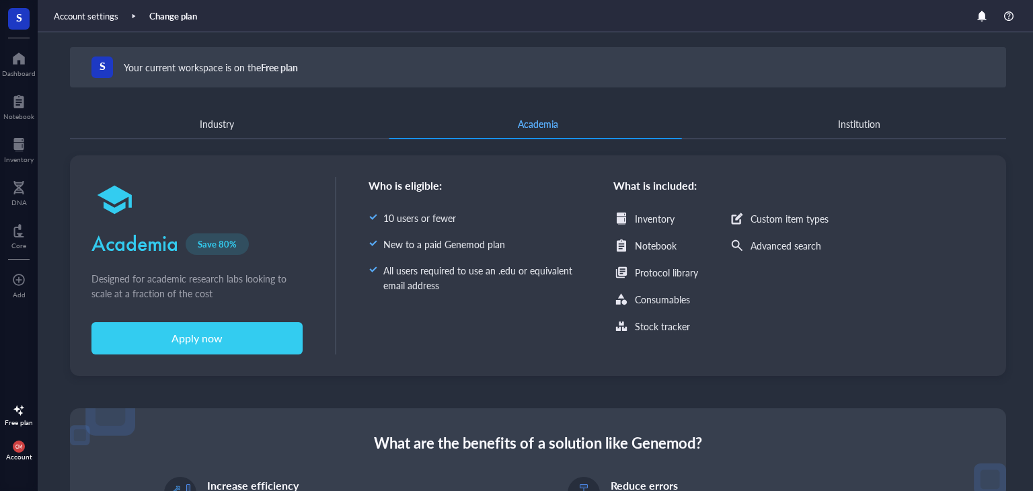
scroll to position [72, 0]
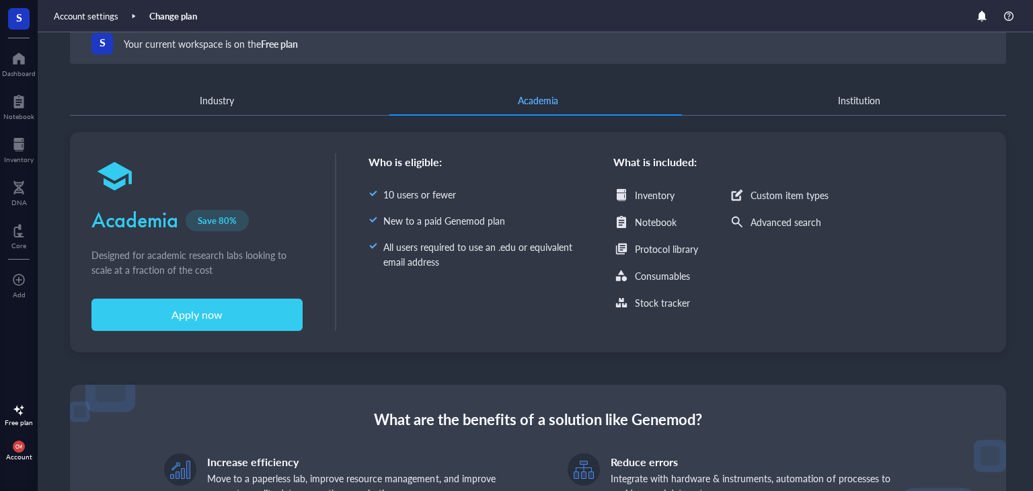
click at [816, 111] on div "Industry Academia Institution" at bounding box center [538, 100] width 936 height 30
click at [850, 96] on div "Institution" at bounding box center [859, 100] width 42 height 15
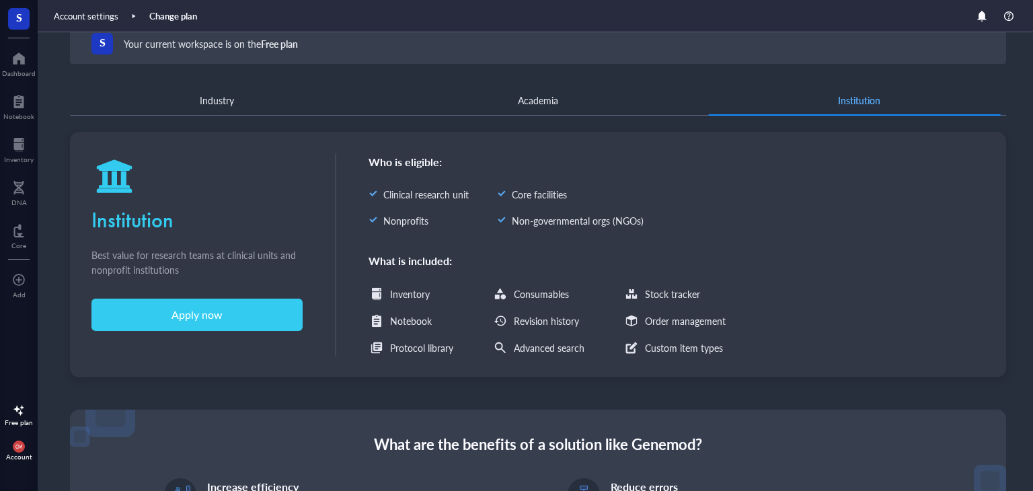
click at [202, 107] on div "Industry" at bounding box center [217, 100] width 34 height 15
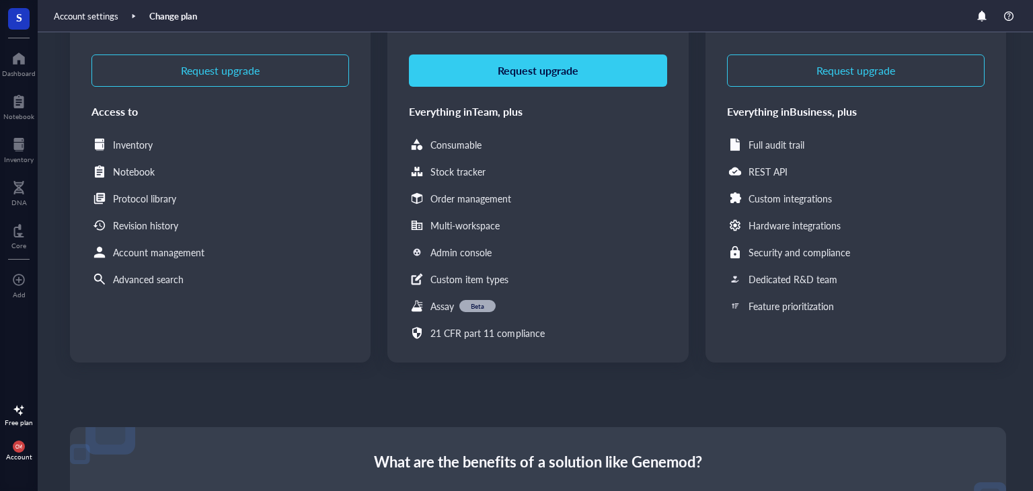
scroll to position [139, 0]
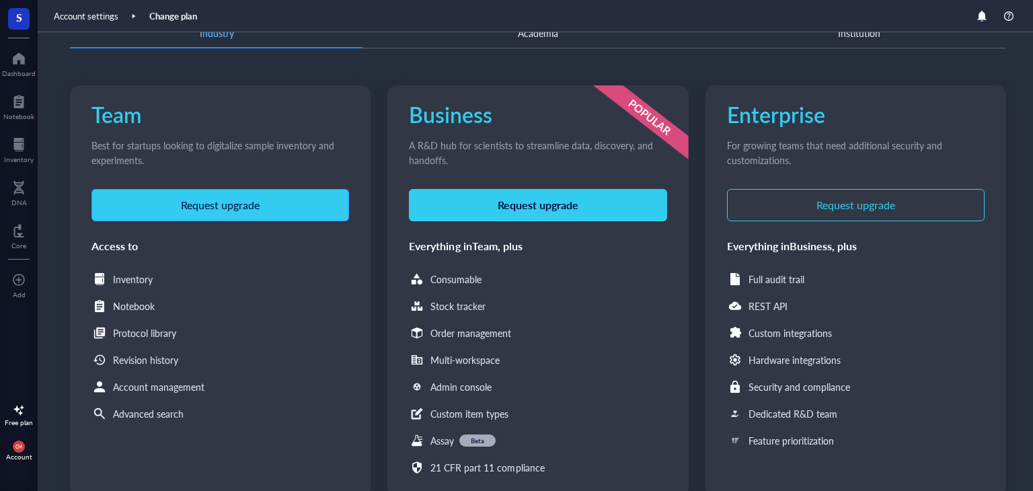
click at [191, 203] on span "Request upgrade" at bounding box center [220, 205] width 79 height 12
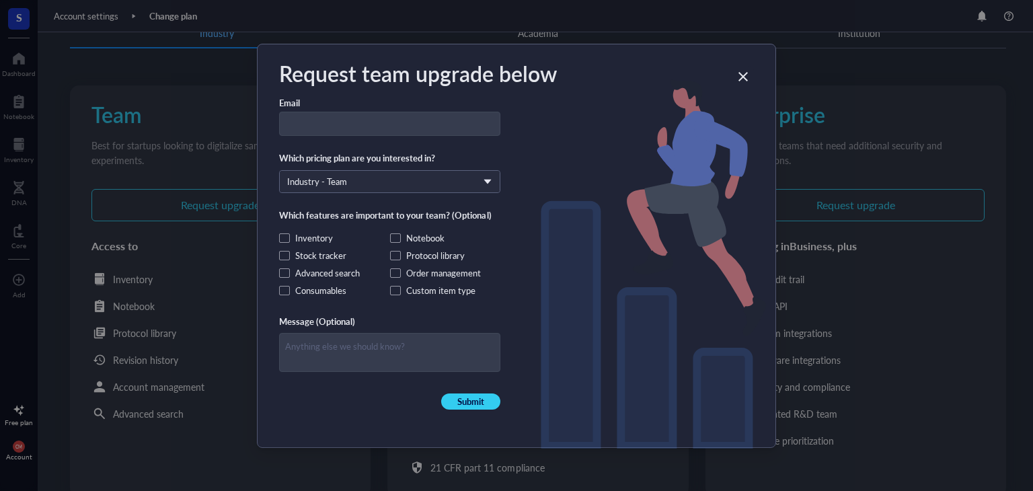
click at [387, 150] on div "Email Which pricing plan are you interested in? Industry - Team Which features …" at bounding box center [389, 253] width 221 height 313
click at [385, 132] on input at bounding box center [390, 124] width 220 height 24
click at [318, 354] on textarea at bounding box center [390, 353] width 220 height 38
click at [272, 239] on div "Request team upgrade below Email [EMAIL_ADDRESS][DOMAIN_NAME] Which pricing pla…" at bounding box center [517, 245] width 518 height 403
click at [280, 236] on span at bounding box center [284, 237] width 11 height 9
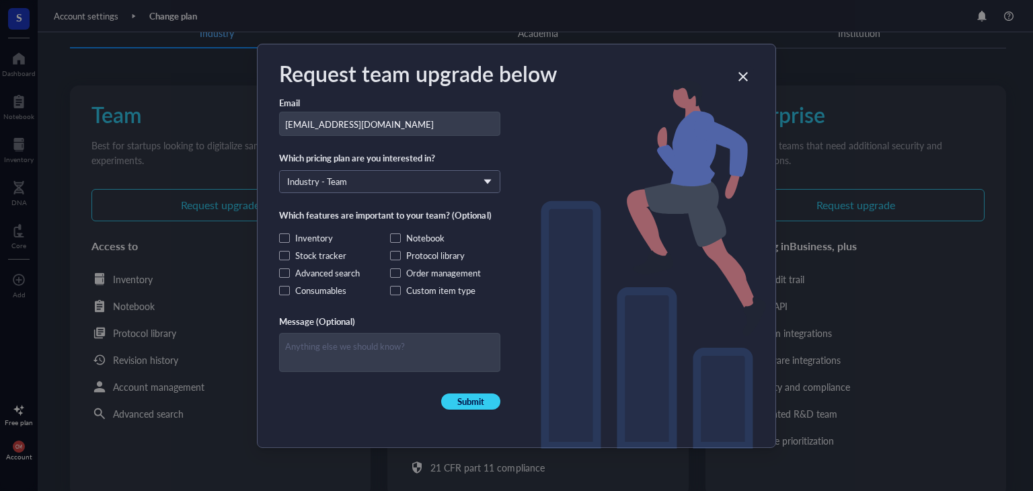
click at [0, 0] on input "Inventory" at bounding box center [0, 0] width 0 height 0
click at [284, 251] on span at bounding box center [284, 255] width 11 height 9
click at [0, 0] on input "Stock tracker" at bounding box center [0, 0] width 0 height 0
click at [284, 240] on span at bounding box center [284, 237] width 11 height 9
click at [0, 0] on input "Inventory" at bounding box center [0, 0] width 0 height 0
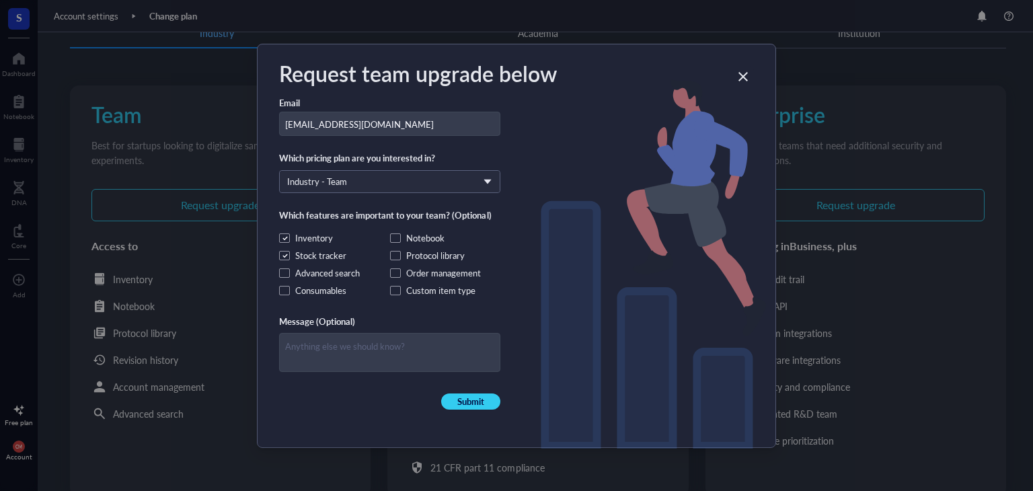
click at [488, 414] on div "Request team upgrade below Email [EMAIL_ADDRESS][DOMAIN_NAME] Which pricing pla…" at bounding box center [517, 245] width 518 height 403
click at [473, 391] on div "Email [EMAIL_ADDRESS][DOMAIN_NAME] Which pricing plan are you interested in? In…" at bounding box center [389, 253] width 221 height 313
click at [286, 117] on input "[EMAIL_ADDRESS][DOMAIN_NAME]" at bounding box center [390, 124] width 220 height 24
type input "[EMAIL_ADDRESS][DOMAIN_NAME]"
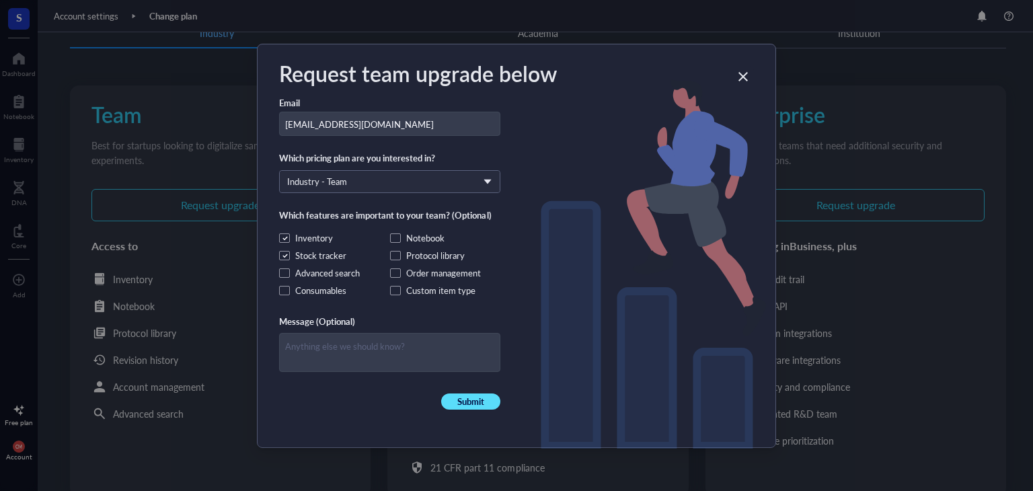
click at [487, 401] on button "Submit" at bounding box center [470, 401] width 59 height 16
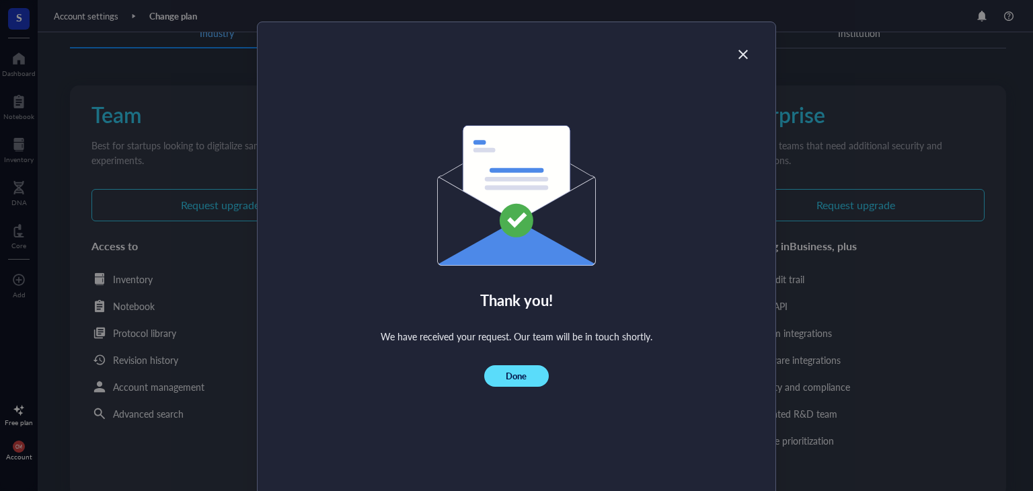
click at [506, 369] on button "Done" at bounding box center [516, 376] width 64 height 22
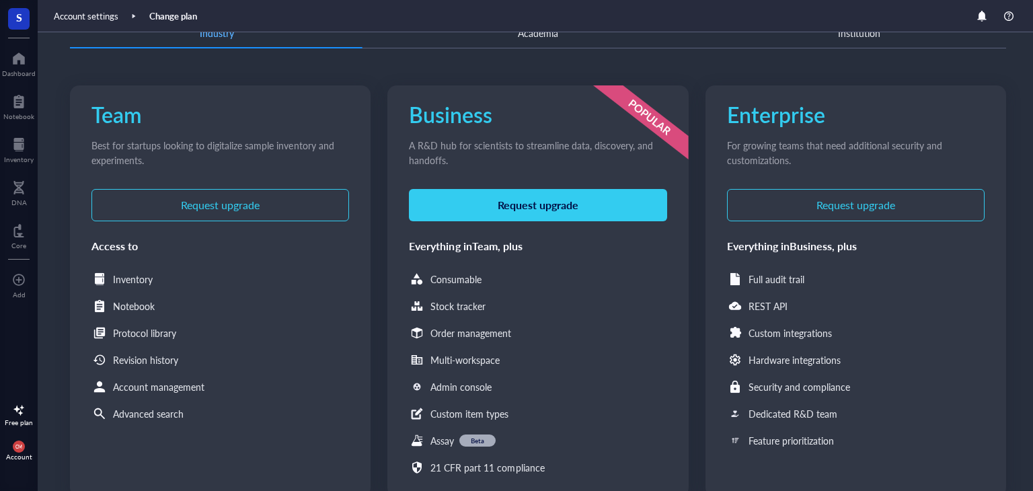
click at [743, 75] on div "Team Best for startups looking to digitalize sample inventory and experiments. …" at bounding box center [538, 297] width 936 height 465
click at [20, 71] on div "Dashboard" at bounding box center [19, 73] width 34 height 8
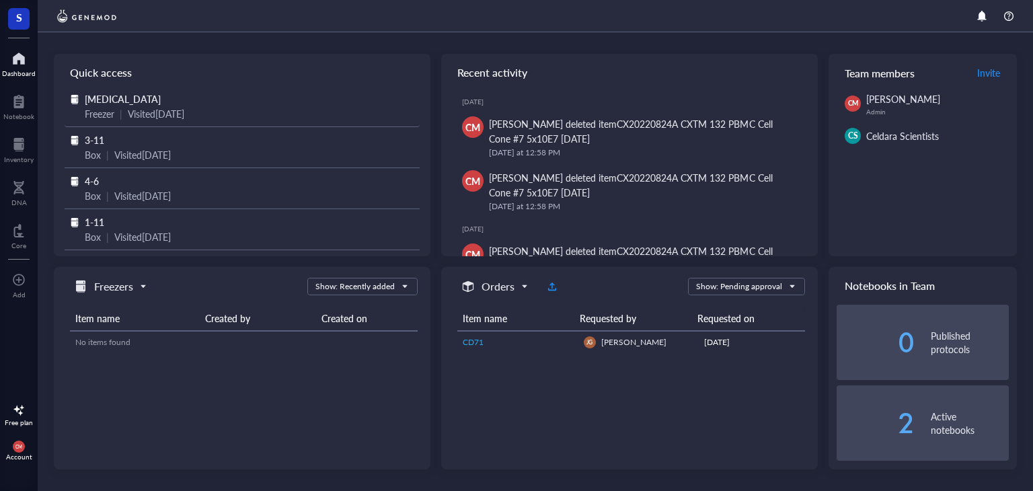
click at [121, 106] on div "|" at bounding box center [121, 113] width 3 height 15
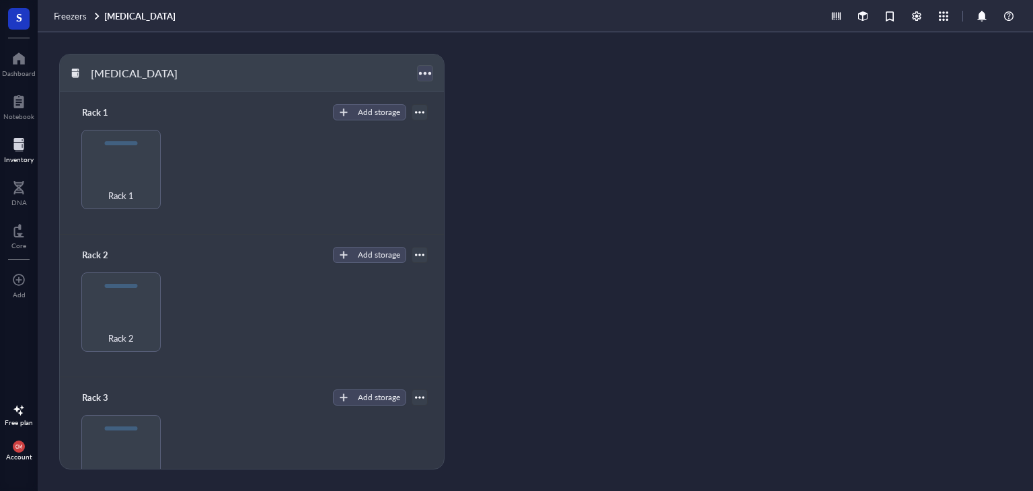
click at [425, 79] on div at bounding box center [425, 73] width 20 height 20
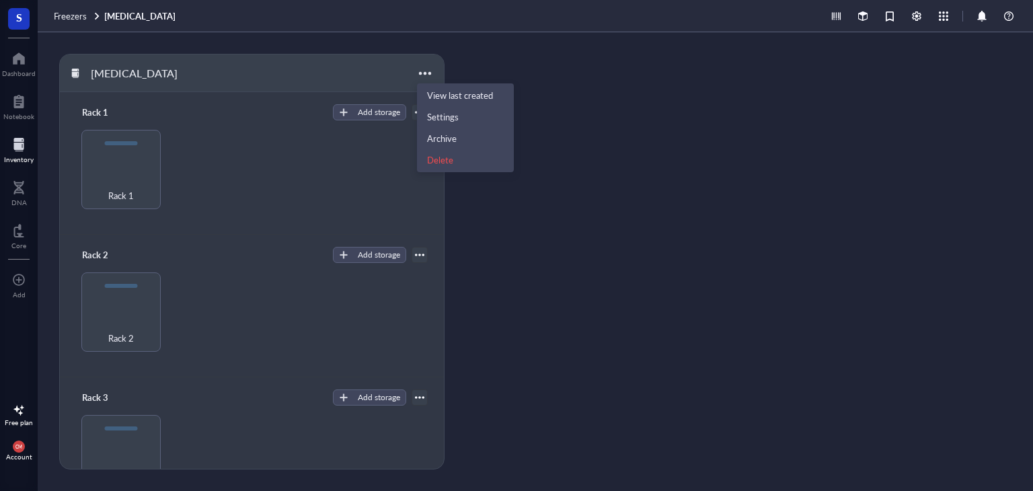
click at [261, 176] on div "Rack 1" at bounding box center [252, 169] width 352 height 79
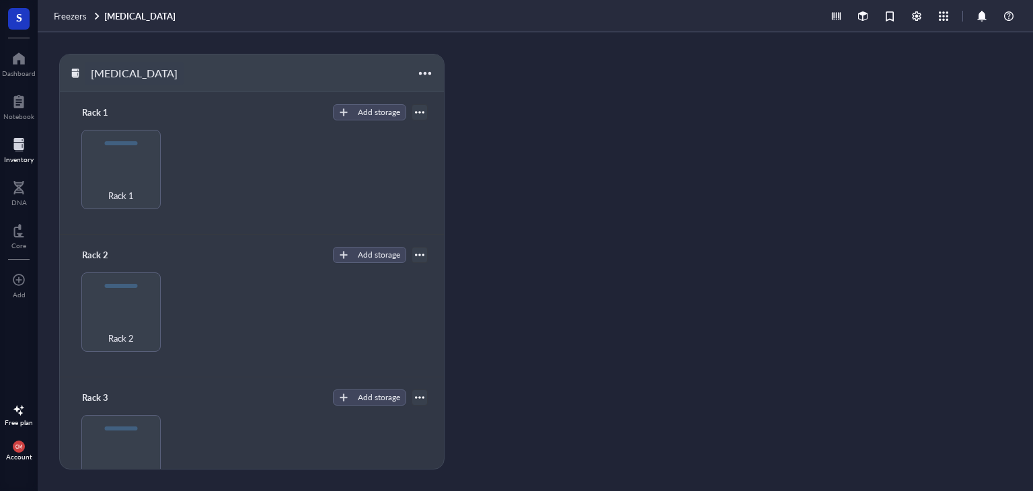
click at [134, 79] on div "[MEDICAL_DATA]" at bounding box center [134, 73] width 99 height 23
drag, startPoint x: 67, startPoint y: 71, endPoint x: 77, endPoint y: 78, distance: 12.5
click at [68, 71] on div "[MEDICAL_DATA]" at bounding box center [252, 73] width 384 height 38
click at [75, 76] on div at bounding box center [75, 73] width 9 height 9
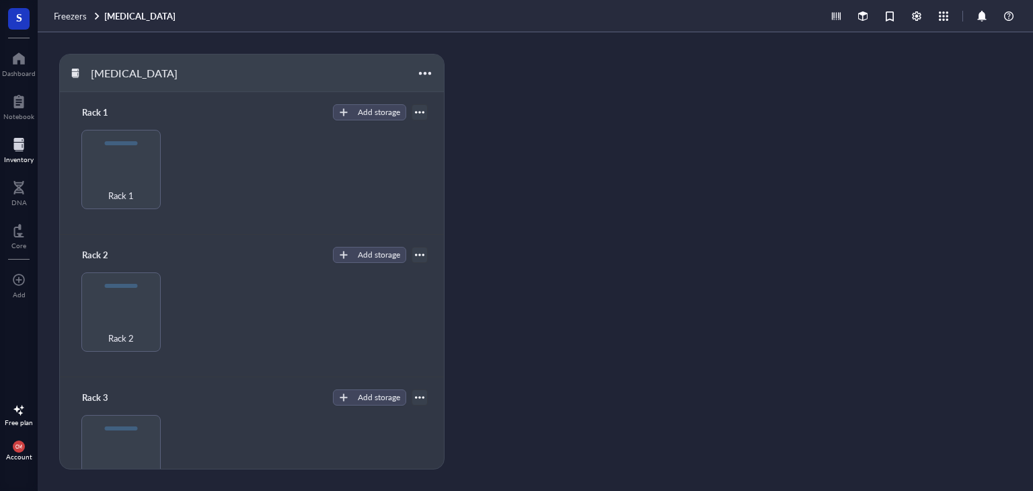
click at [277, 130] on div "Rack 1" at bounding box center [252, 169] width 352 height 79
click at [377, 118] on div "Add storage" at bounding box center [379, 112] width 42 height 12
click at [339, 137] on span "Rack" at bounding box center [376, 135] width 77 height 15
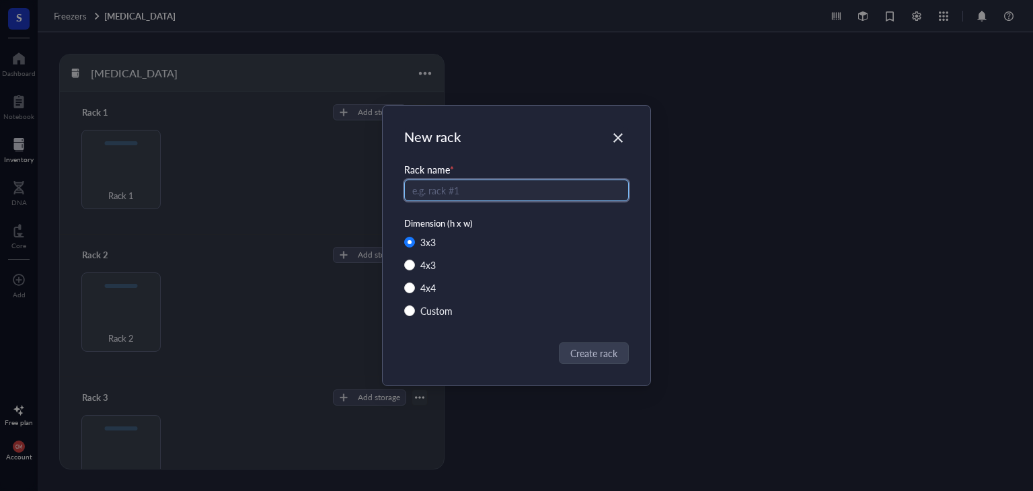
radio input "false"
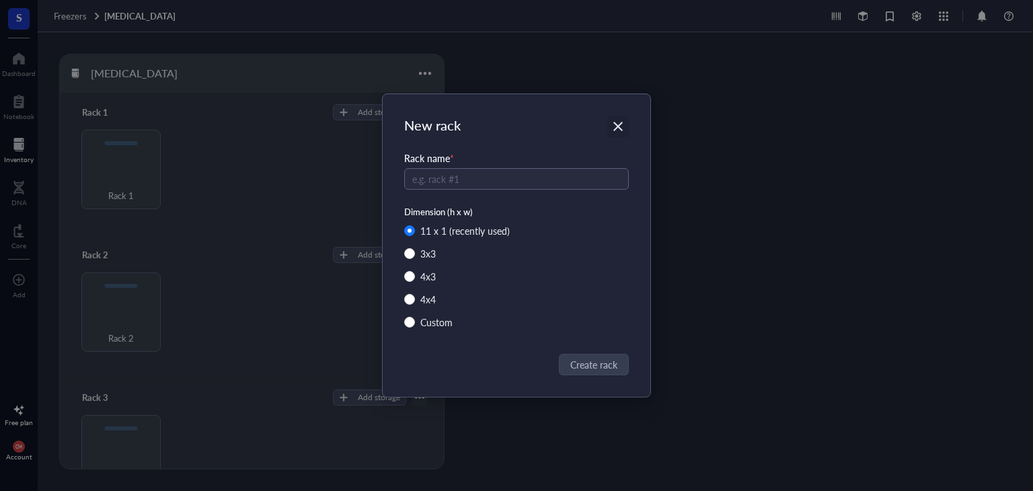
click at [620, 124] on icon "Close" at bounding box center [617, 126] width 9 height 9
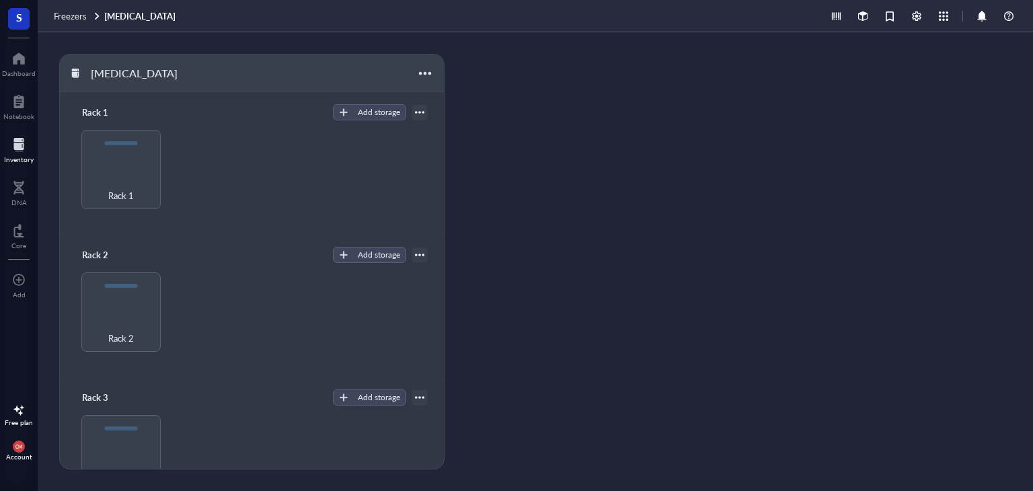
click at [387, 172] on div "Rack 1" at bounding box center [252, 169] width 352 height 79
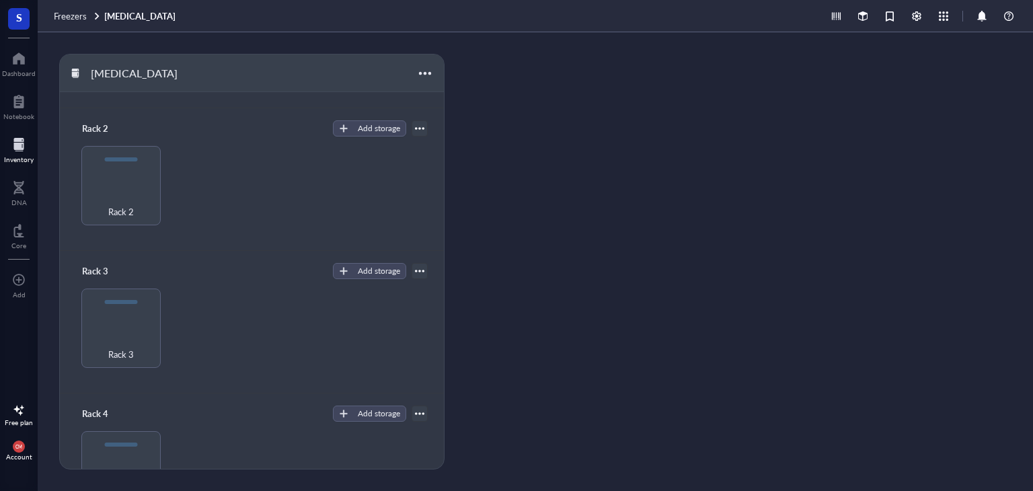
scroll to position [183, 0]
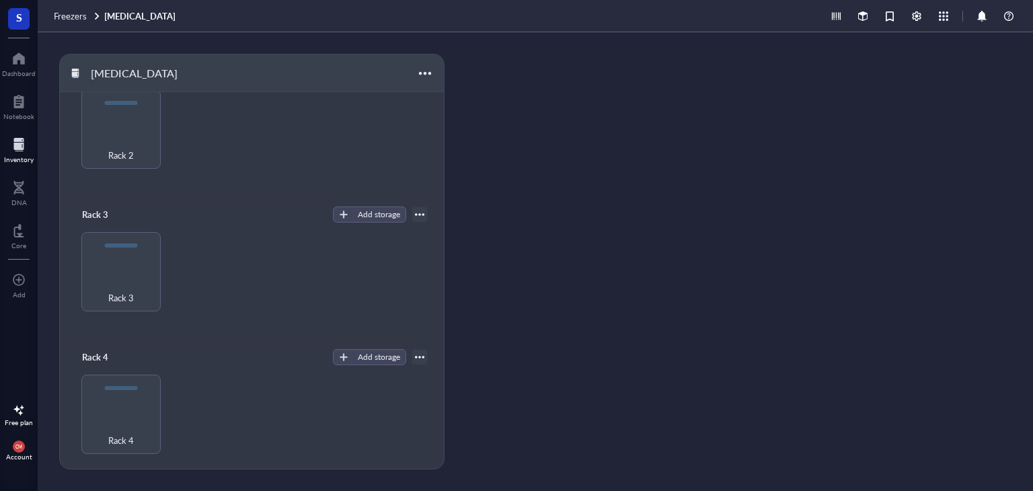
click at [745, 256] on div "[MEDICAL_DATA] Rack 1 Add storage Rack Category Rack 1 Rack 2 Add storage Rack …" at bounding box center [535, 261] width 995 height 459
